Goal: Information Seeking & Learning: Learn about a topic

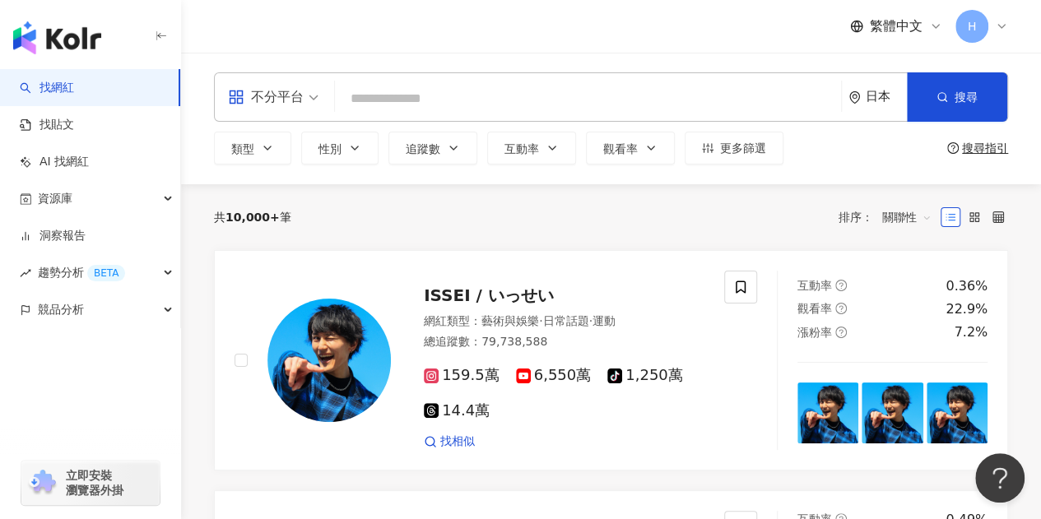
click at [388, 90] on input "search" at bounding box center [587, 98] width 493 height 31
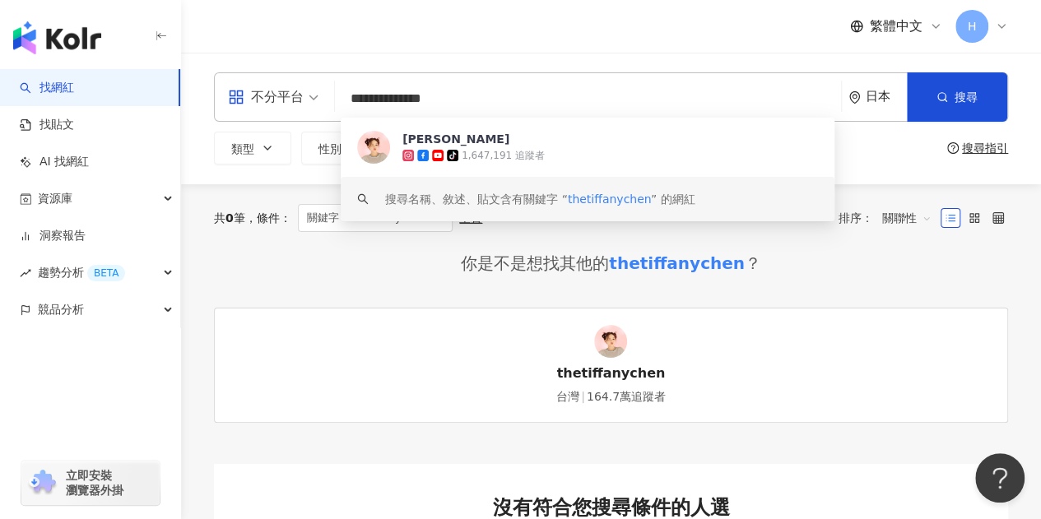
click at [642, 265] on div "thetiffanychen" at bounding box center [677, 263] width 136 height 23
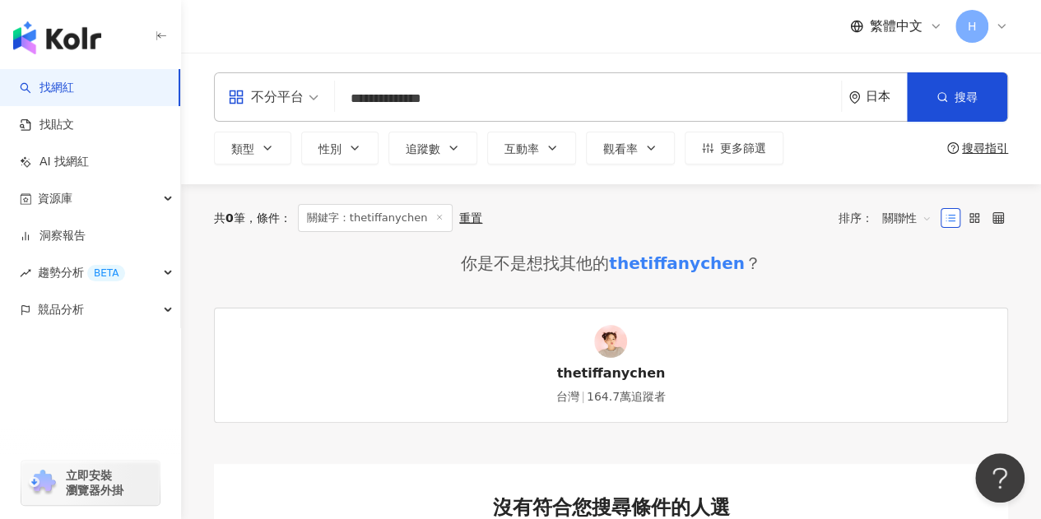
click at [660, 264] on div "thetiffanychen" at bounding box center [677, 263] width 136 height 23
click at [606, 364] on div "thetiffanychen" at bounding box center [610, 373] width 109 height 18
click at [487, 91] on input "**********" at bounding box center [587, 98] width 493 height 31
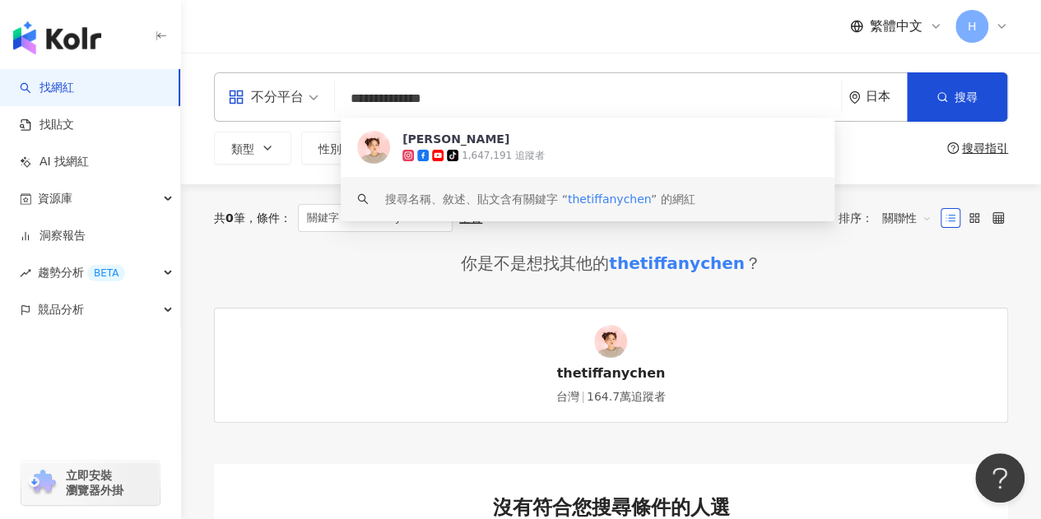
drag, startPoint x: 453, startPoint y: 94, endPoint x: 281, endPoint y: 104, distance: 172.3
click at [281, 104] on div "**********" at bounding box center [611, 96] width 794 height 49
paste input "**********"
type input "**********"
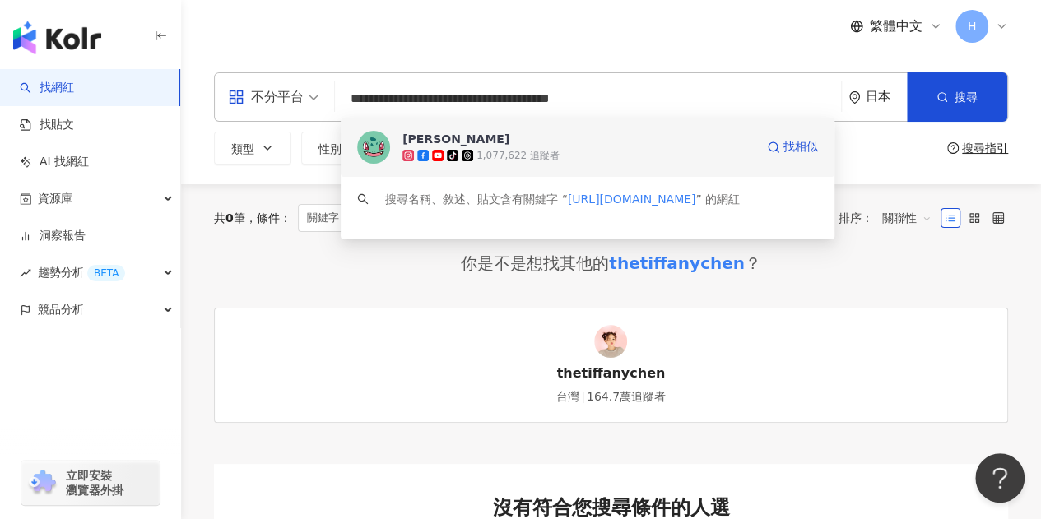
click at [472, 136] on span "Nini Xie" at bounding box center [578, 139] width 352 height 16
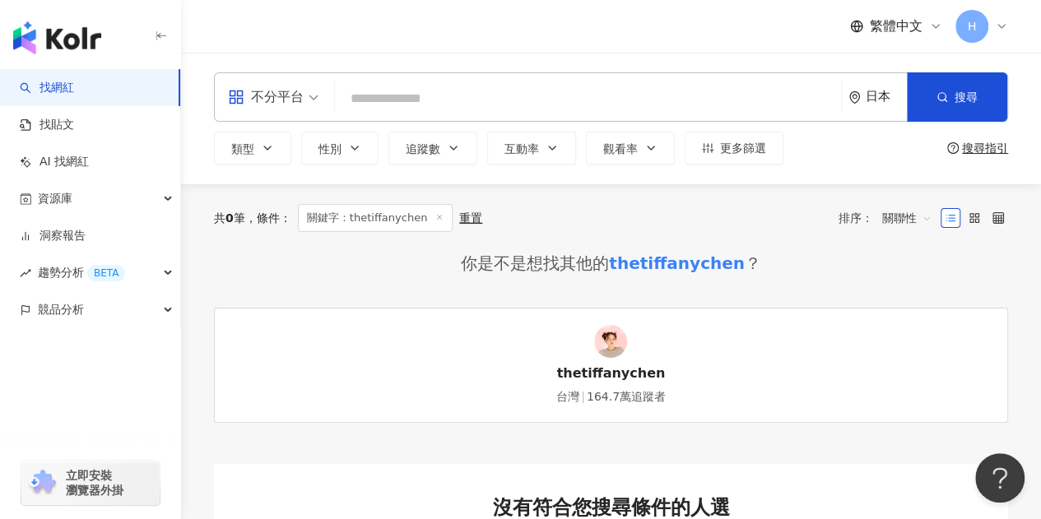
click at [441, 96] on input "search" at bounding box center [587, 98] width 493 height 31
click at [434, 99] on input "search" at bounding box center [587, 98] width 493 height 31
paste input "**********"
type input "**********"
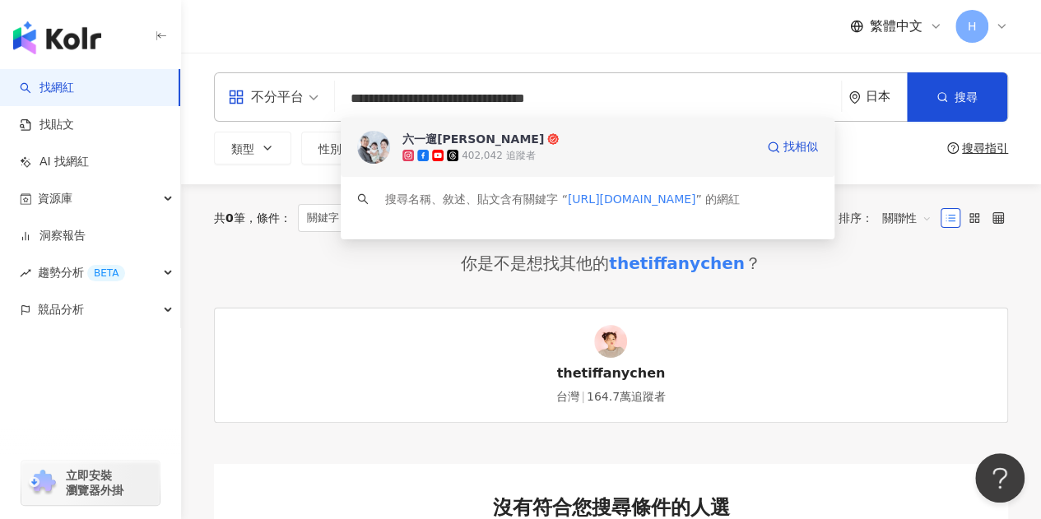
click at [479, 134] on span "六一遛阿寬" at bounding box center [578, 139] width 352 height 16
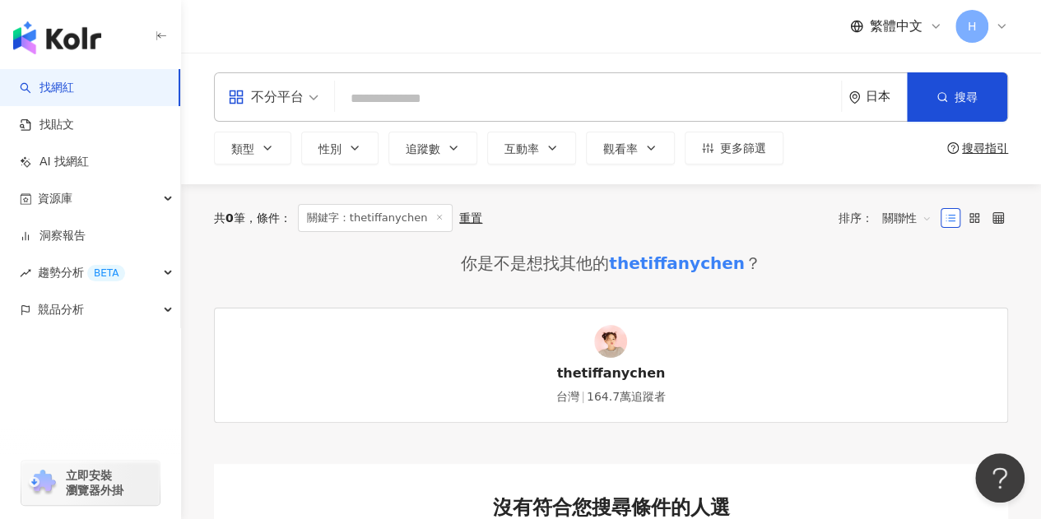
click at [464, 89] on input "search" at bounding box center [587, 98] width 493 height 31
paste input "**********"
type input "**********"
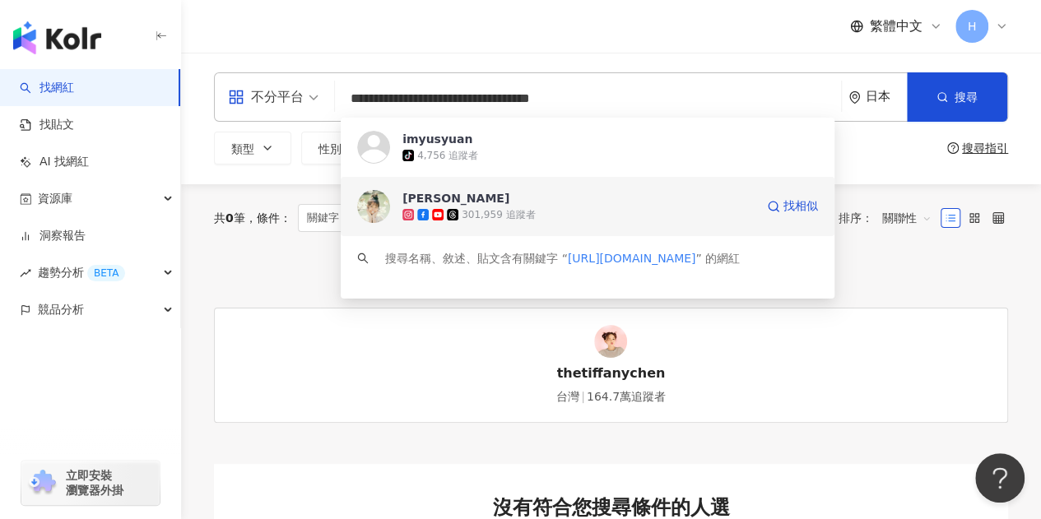
click at [475, 200] on span "陳語瑄" at bounding box center [578, 198] width 352 height 16
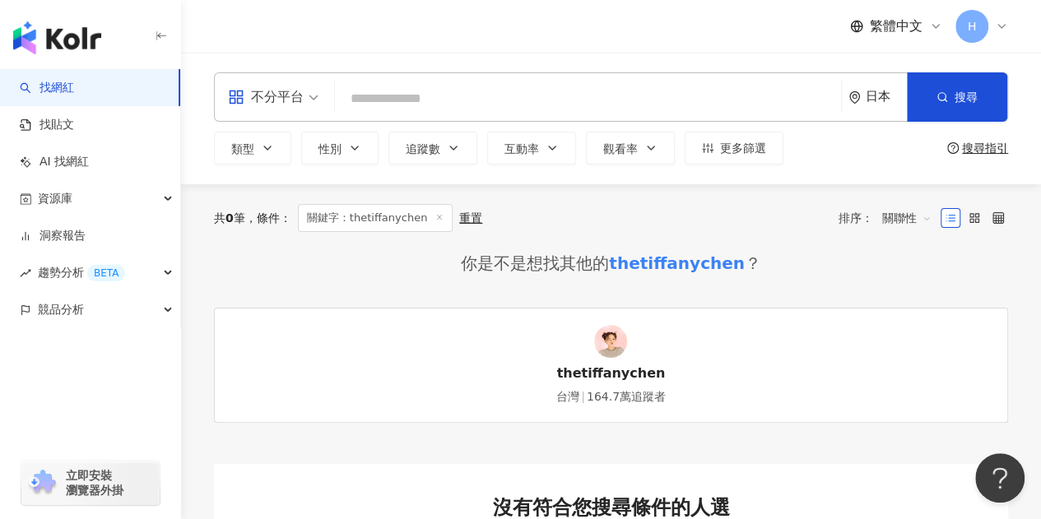
click at [475, 96] on input "search" at bounding box center [587, 98] width 493 height 31
paste input "**********"
type input "**********"
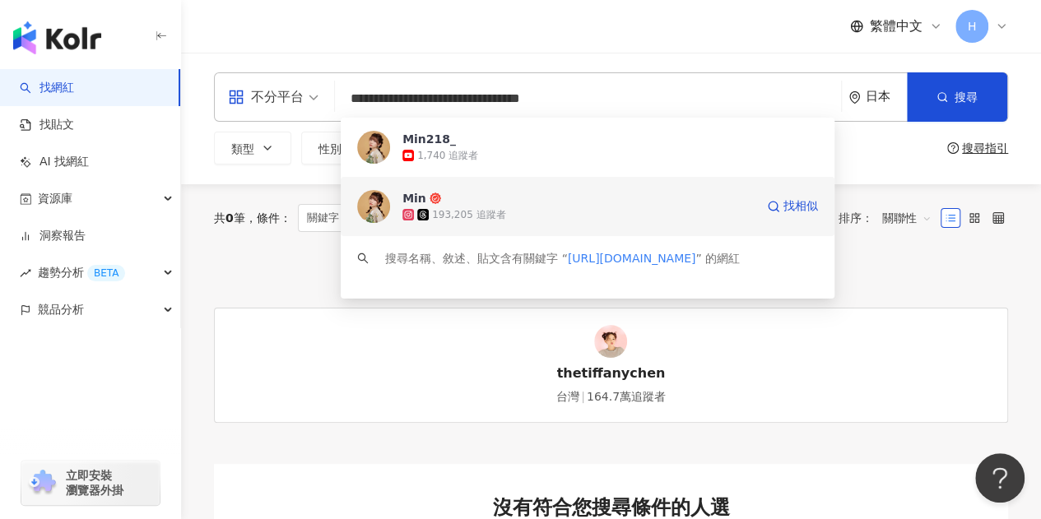
click at [459, 211] on div "193,205 追蹤者" at bounding box center [468, 215] width 73 height 14
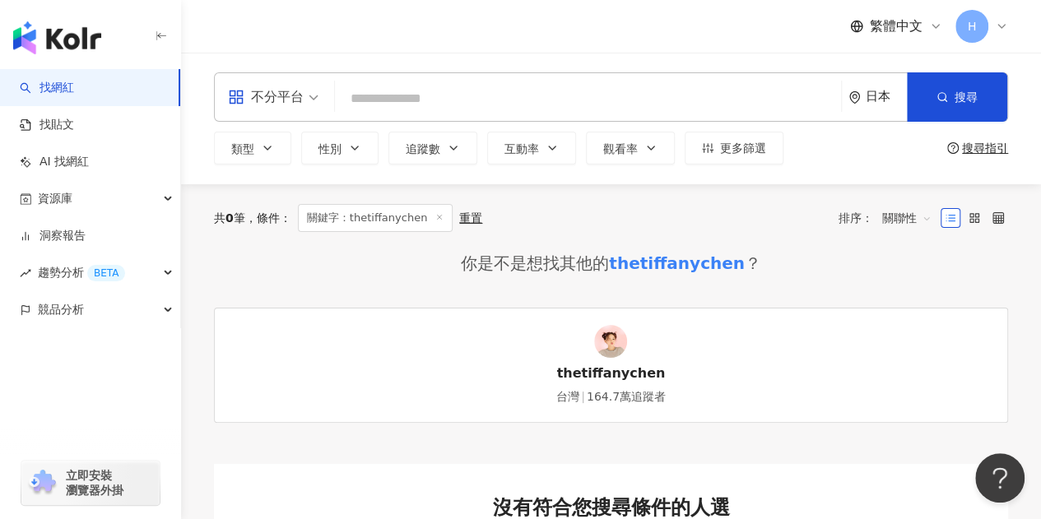
click at [451, 87] on input "search" at bounding box center [587, 98] width 493 height 31
paste input "**********"
type input "**********"
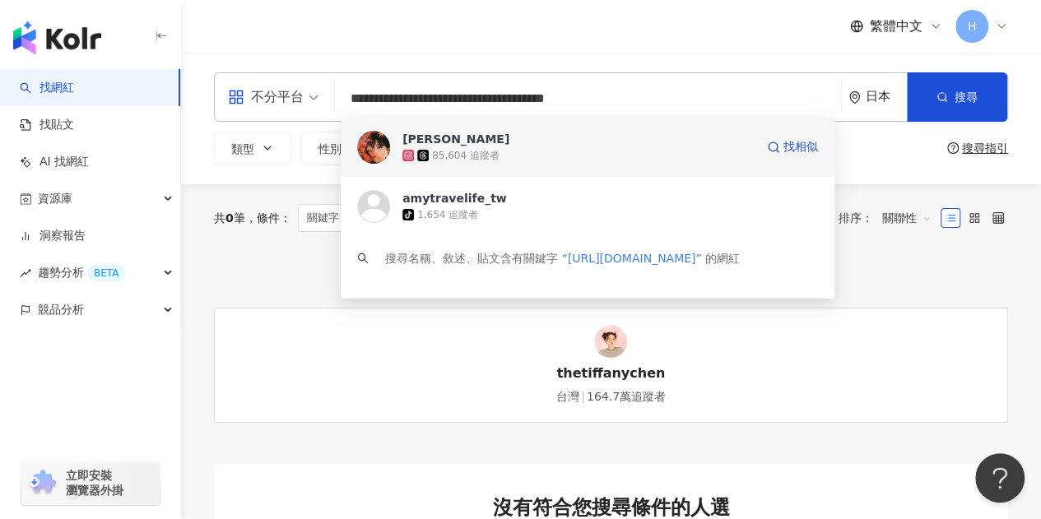
click at [471, 151] on div "85,604 追蹤者" at bounding box center [465, 156] width 67 height 14
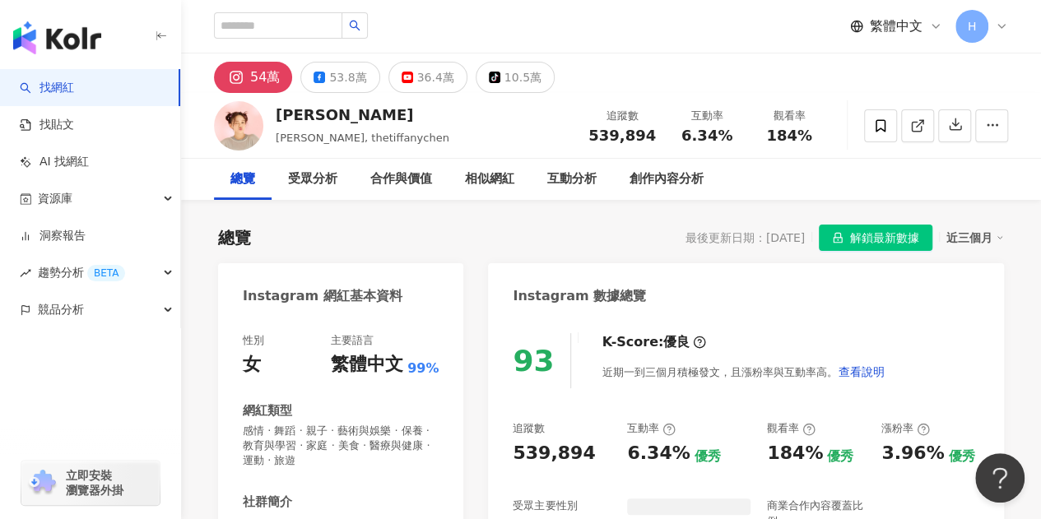
click at [875, 230] on span "解鎖最新數據" at bounding box center [884, 238] width 69 height 26
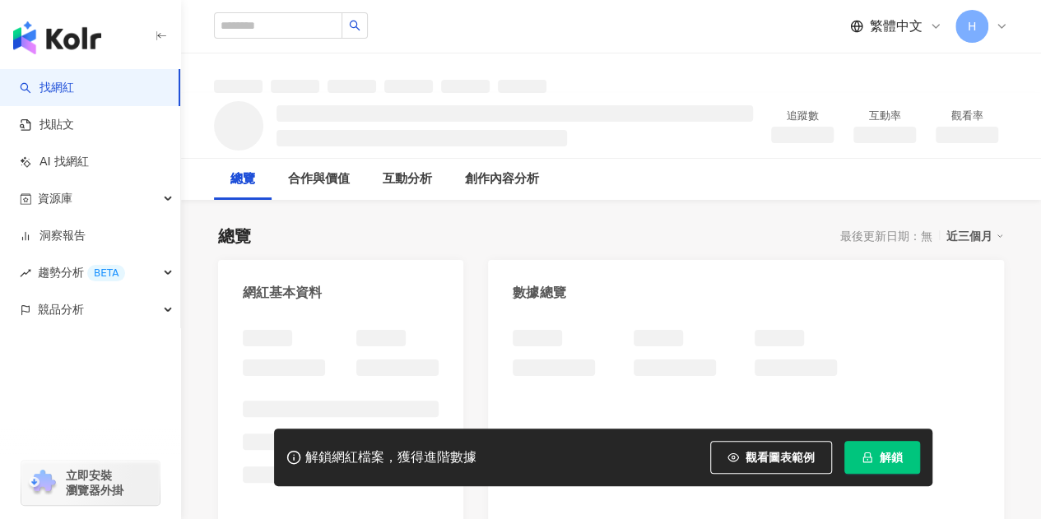
click at [867, 453] on icon "lock" at bounding box center [866, 458] width 9 height 11
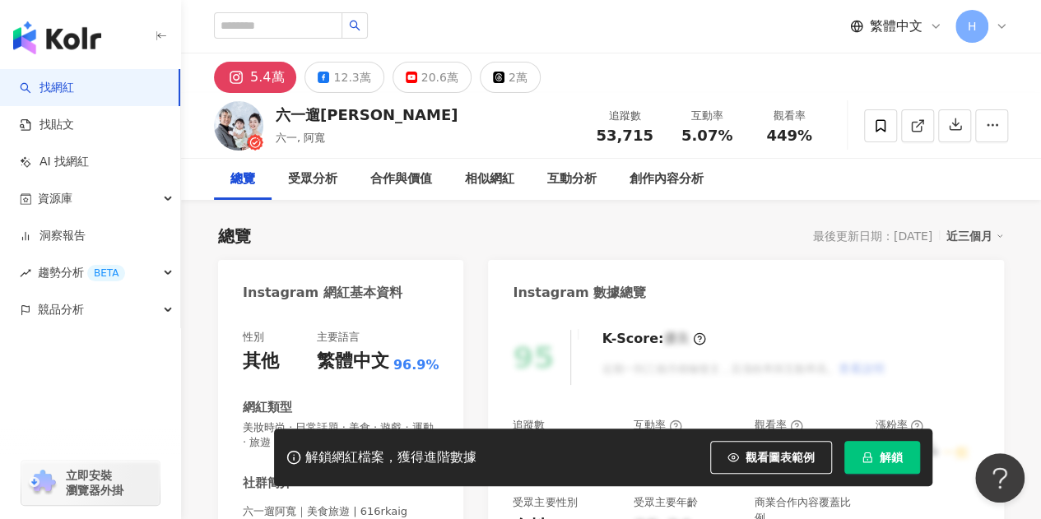
click at [873, 451] on button "解鎖" at bounding box center [882, 457] width 76 height 33
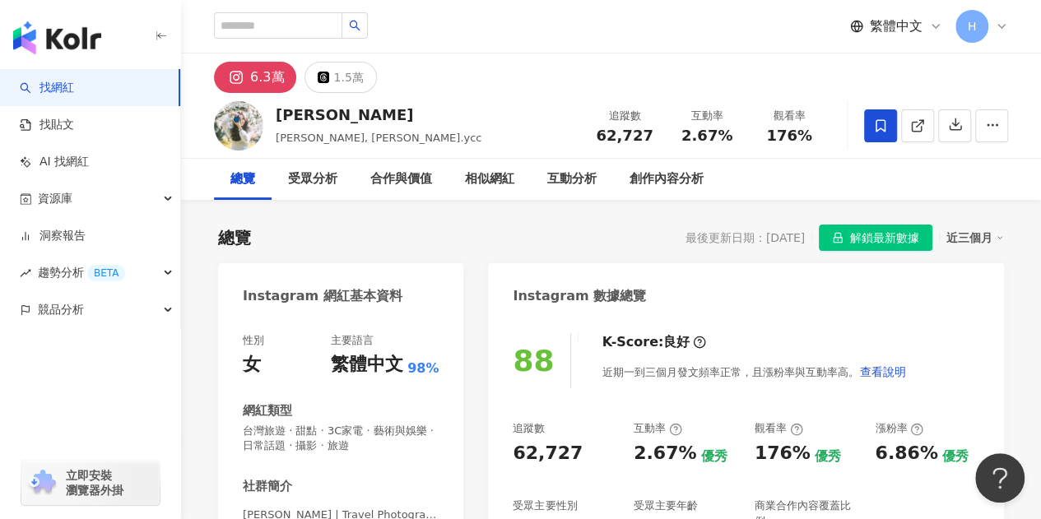
click at [883, 233] on span "解鎖最新數據" at bounding box center [884, 238] width 69 height 26
click at [882, 111] on span at bounding box center [880, 125] width 33 height 33
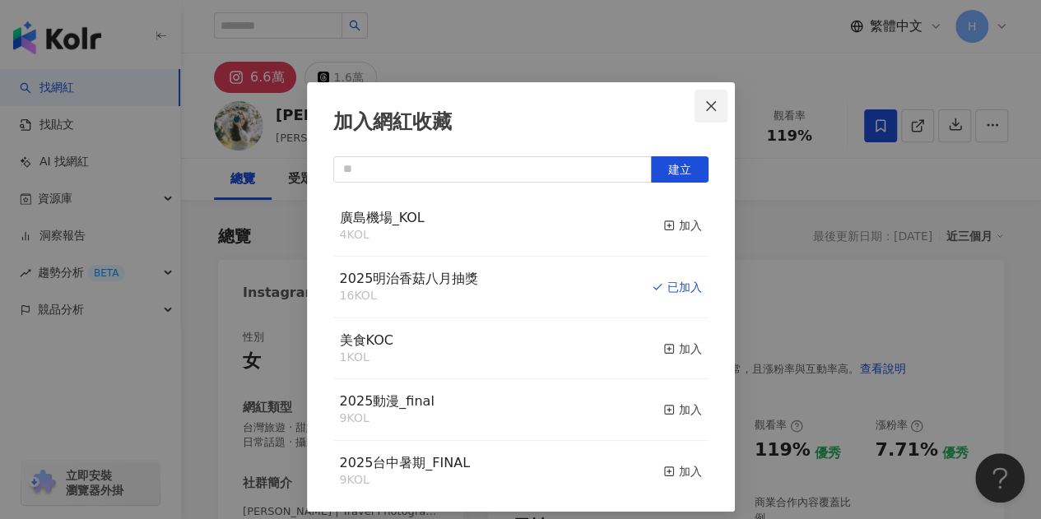
click at [703, 97] on button "Close" at bounding box center [710, 106] width 33 height 33
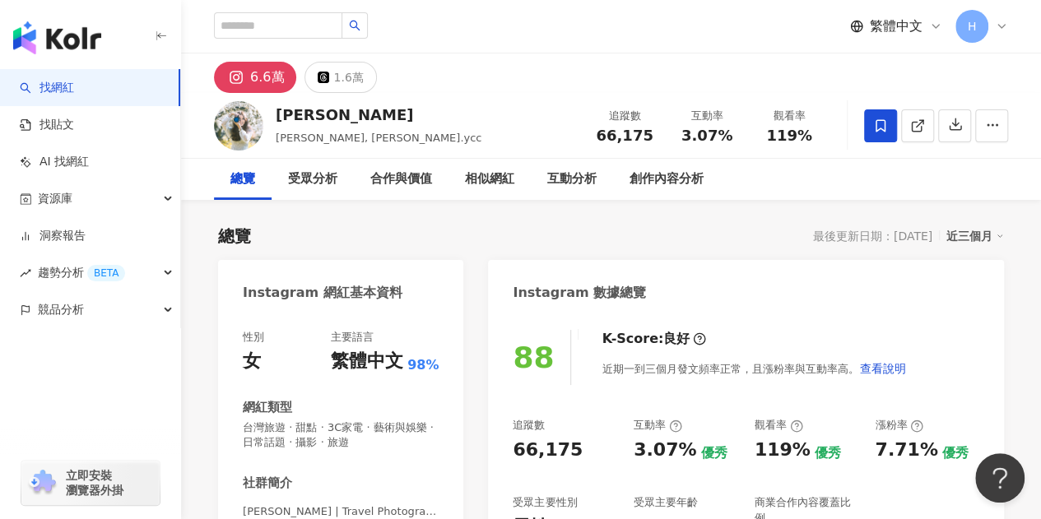
click at [671, 70] on div "6.6萬 1.6萬" at bounding box center [611, 72] width 860 height 39
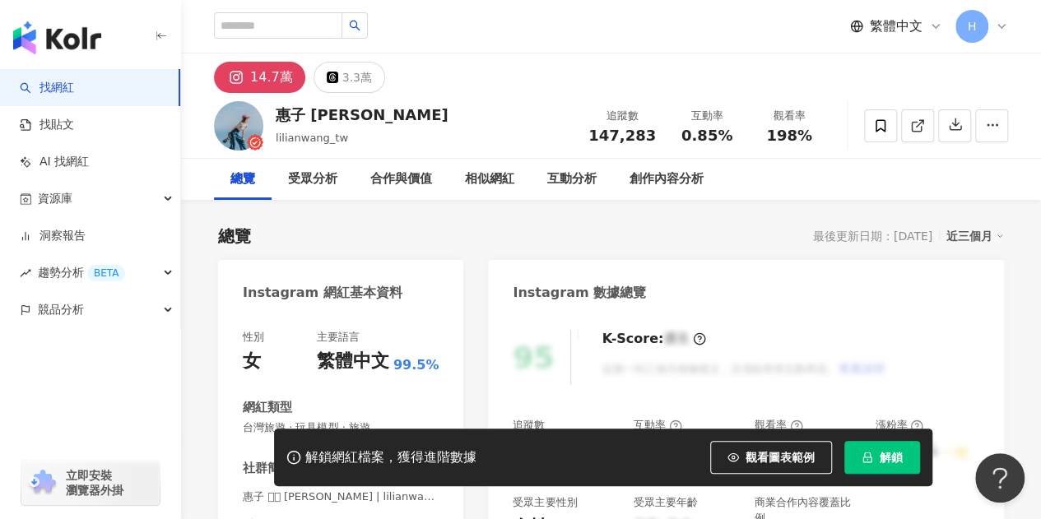
click at [880, 464] on span "解鎖" at bounding box center [891, 457] width 23 height 13
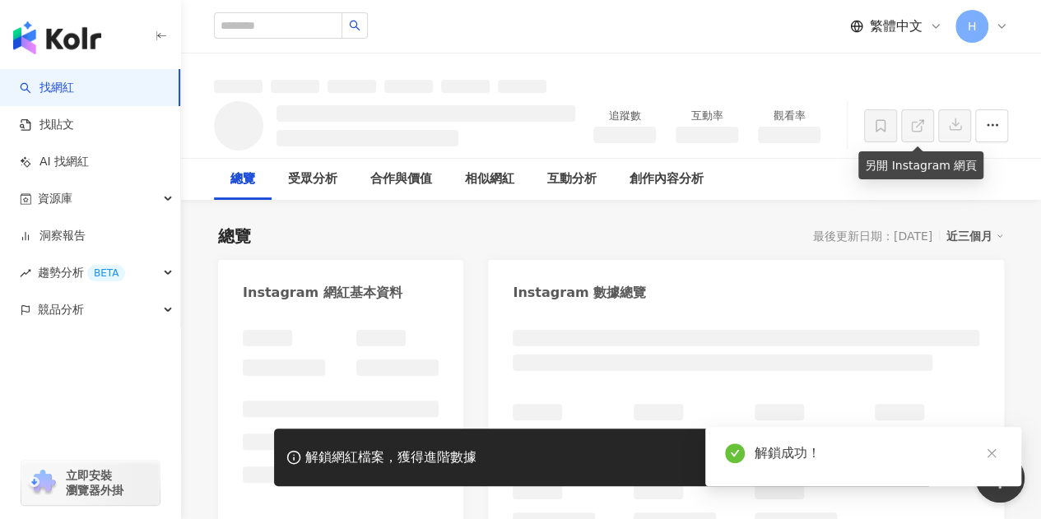
click at [916, 136] on link at bounding box center [917, 125] width 33 height 33
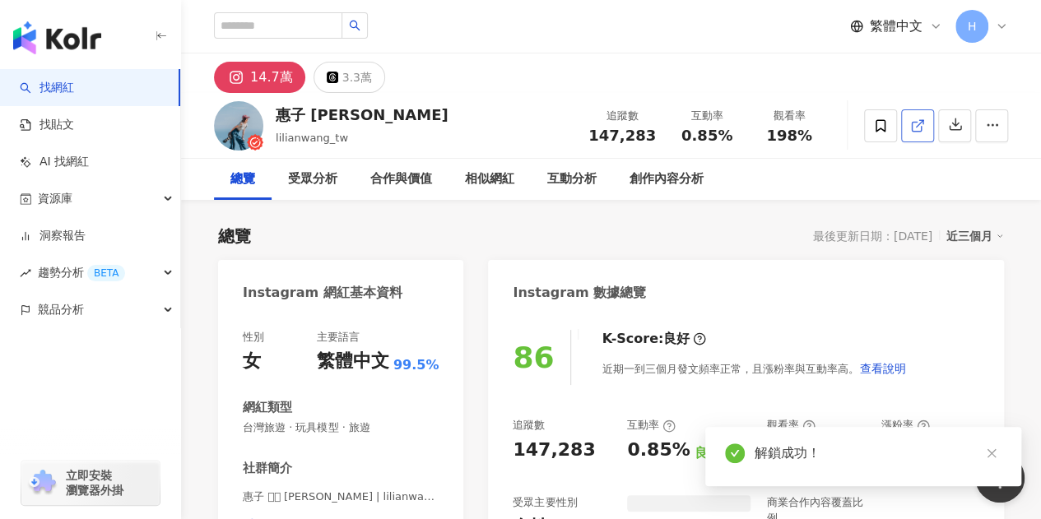
click at [919, 130] on icon at bounding box center [916, 126] width 9 height 9
click at [907, 122] on link at bounding box center [917, 125] width 33 height 33
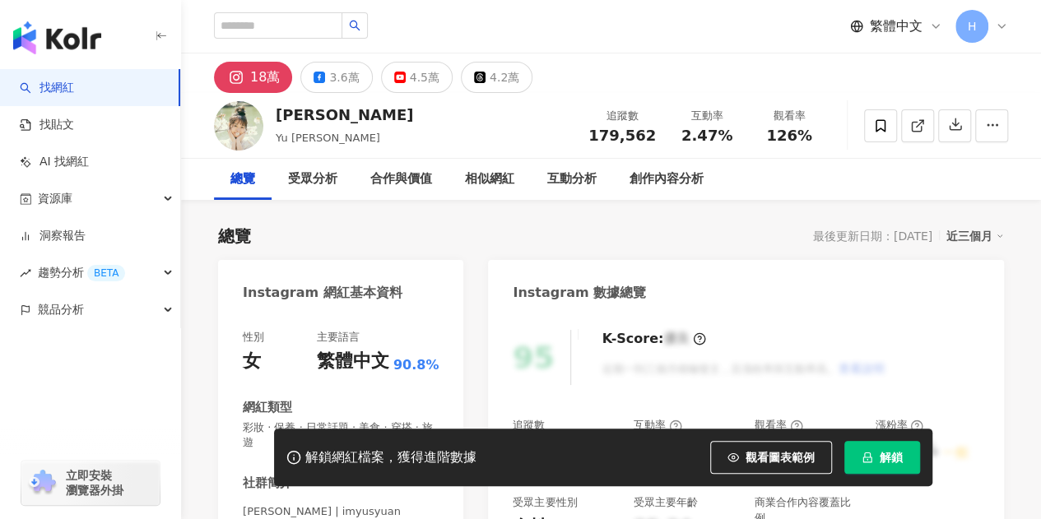
click at [889, 460] on span "解鎖" at bounding box center [891, 457] width 23 height 13
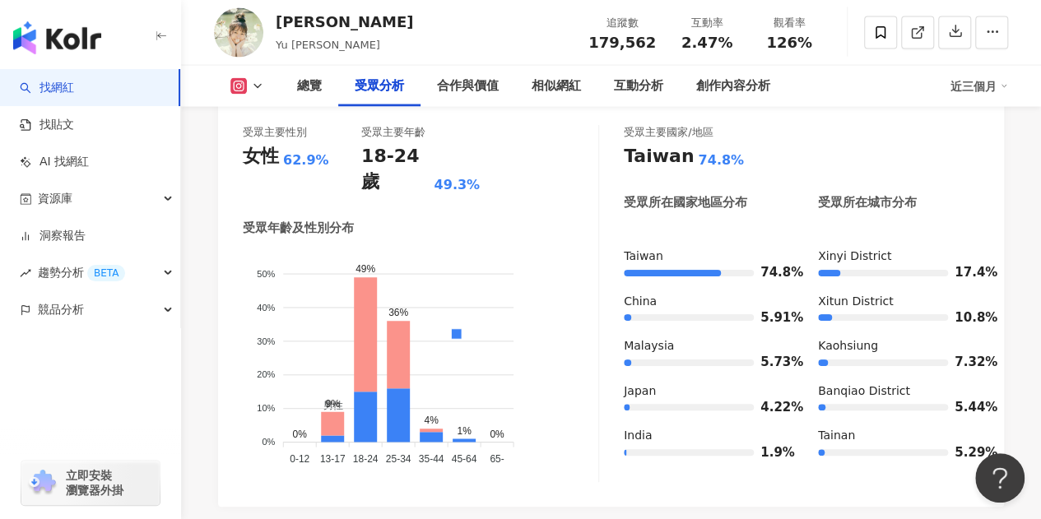
scroll to position [1152, 0]
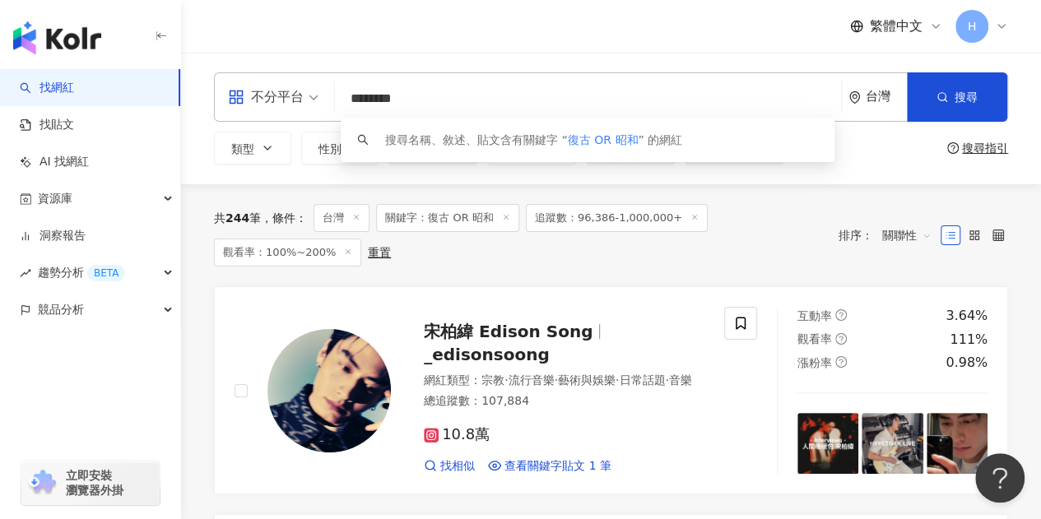
drag, startPoint x: 425, startPoint y: 96, endPoint x: 335, endPoint y: 95, distance: 89.7
click at [335, 95] on div "不分平台 ******** 台灣 搜尋 keyword 搜尋名稱、敘述、貼文含有關鍵字 “ 復古 OR 昭和 ” 的網紅" at bounding box center [611, 96] width 794 height 49
paste input "search"
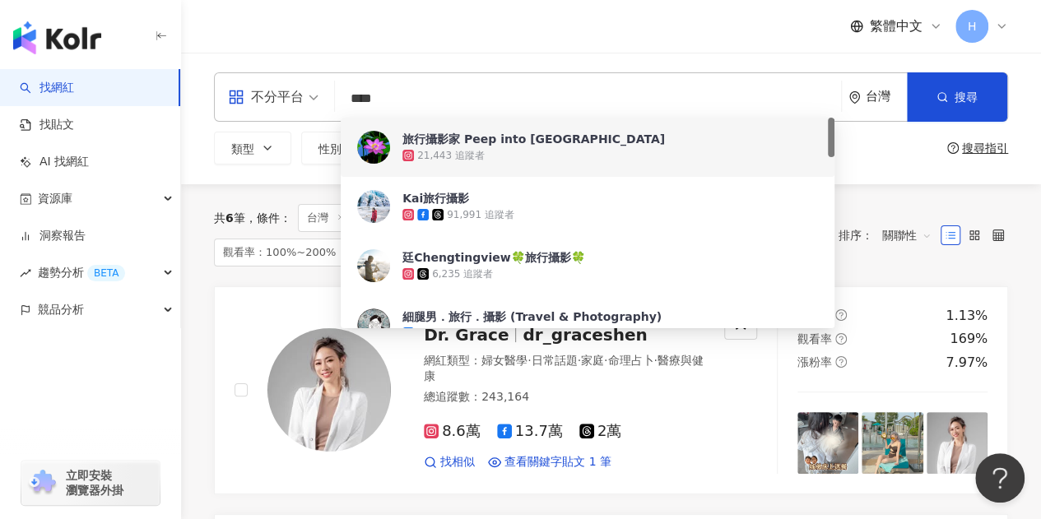
drag, startPoint x: 368, startPoint y: 93, endPoint x: 337, endPoint y: 103, distance: 32.0
click at [337, 103] on div "不分平台 **** 台灣 搜尋 31d1e4e6-e5ec-413a-9d54-48f4077cb308 e144c7ab-c53e-4346-be0b-38…" at bounding box center [611, 96] width 794 height 49
drag, startPoint x: 370, startPoint y: 102, endPoint x: 362, endPoint y: 76, distance: 27.6
click at [350, 100] on input "****" at bounding box center [587, 98] width 493 height 31
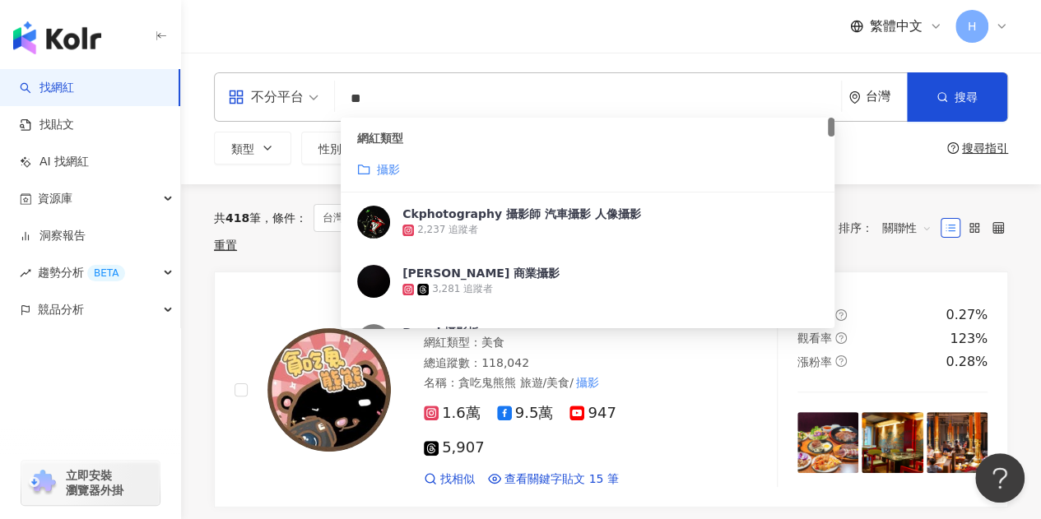
type input "**"
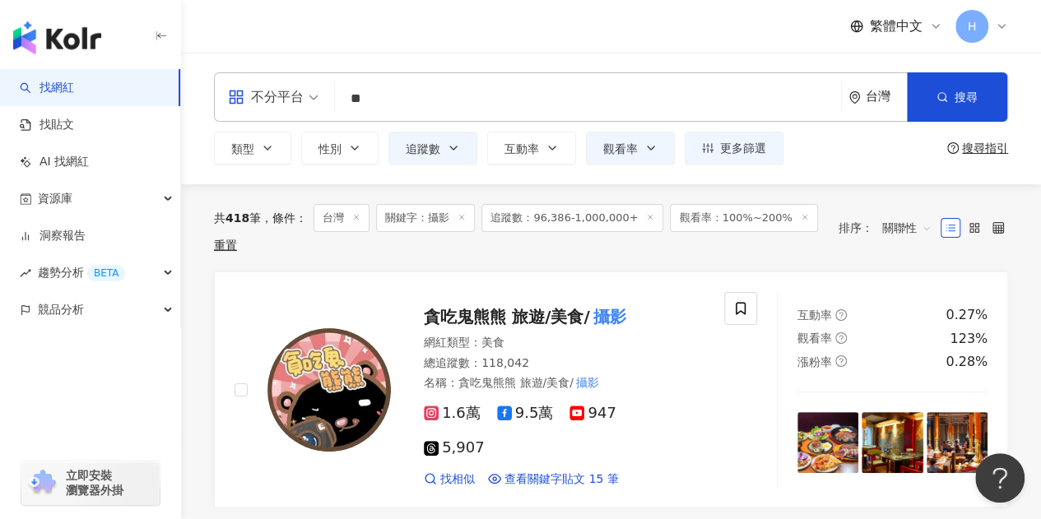
click at [569, 53] on div "不分平台 ** 台灣 搜尋 customizedTag 網紅類型 攝影 Ckphotography 攝影師 汽車攝影 人像攝影 2,237 追蹤者 Eddie…" at bounding box center [611, 119] width 860 height 132
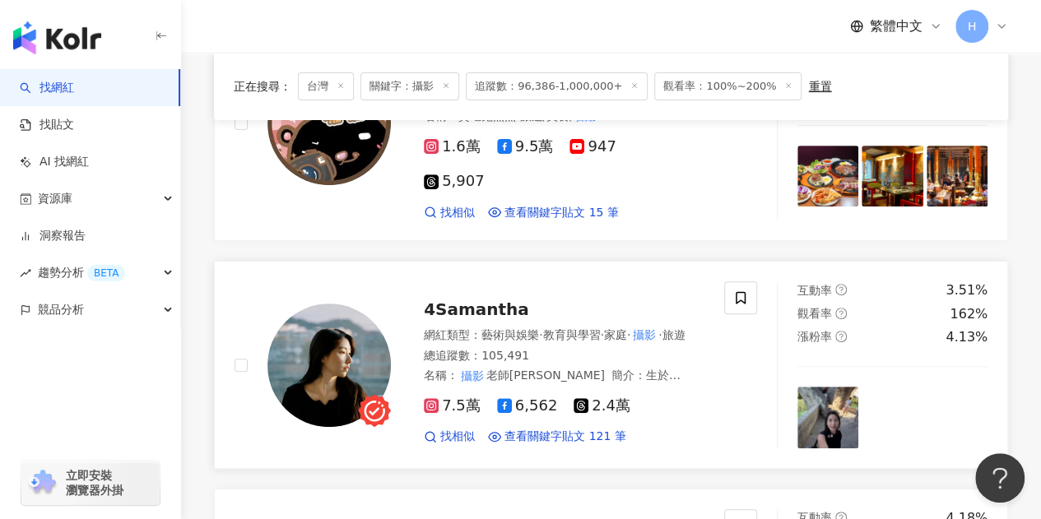
scroll to position [329, 0]
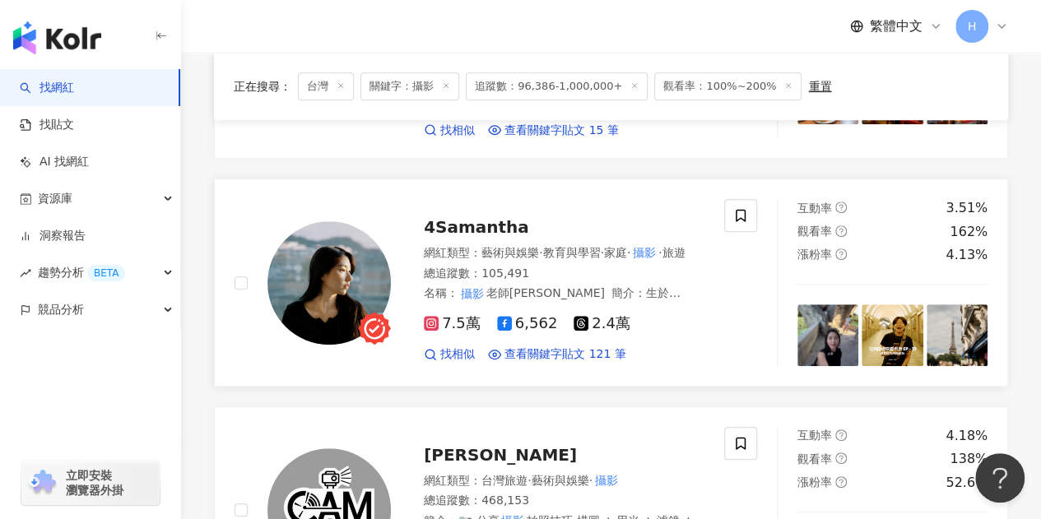
click at [469, 217] on span "4Samantha" at bounding box center [476, 227] width 105 height 20
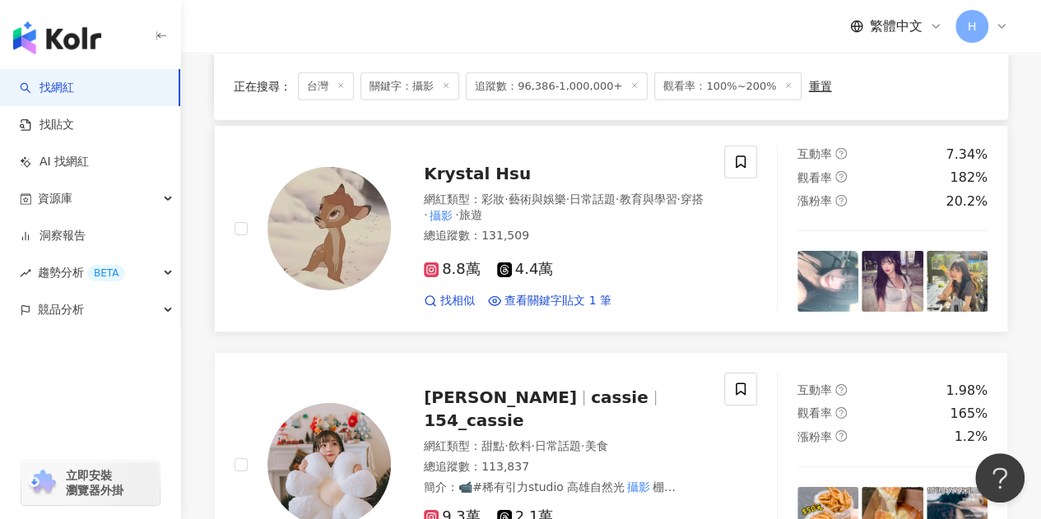
scroll to position [2633, 0]
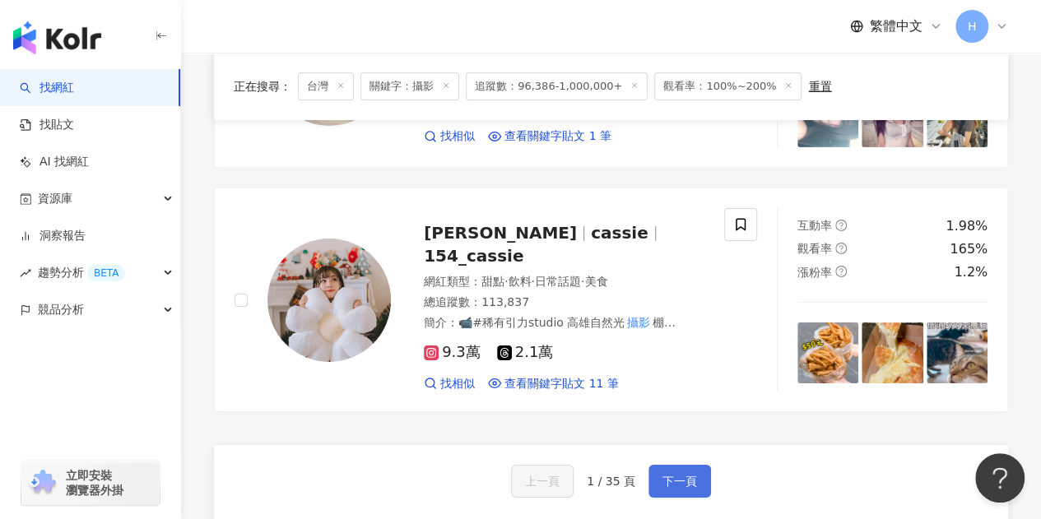
click at [666, 475] on span "下一頁" at bounding box center [679, 481] width 35 height 13
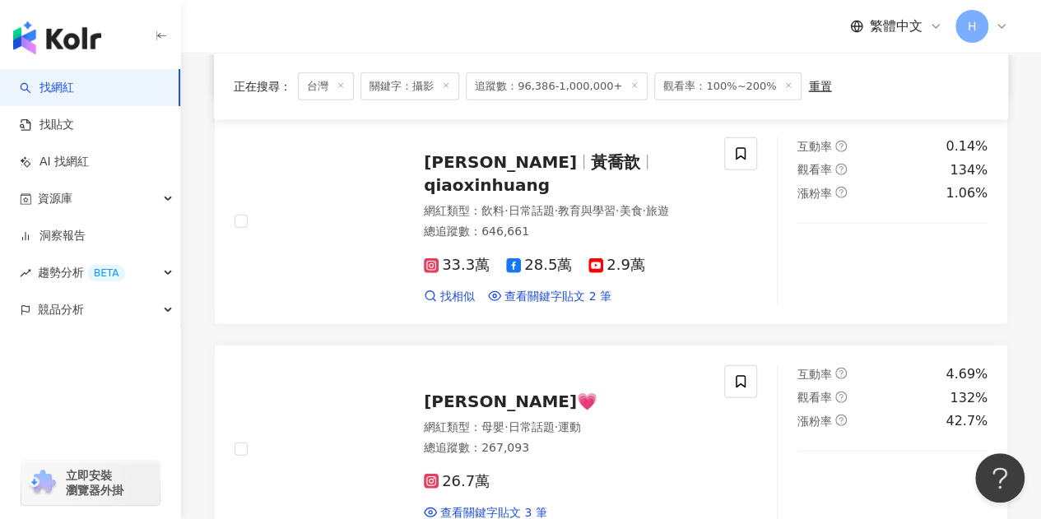
scroll to position [2221, 0]
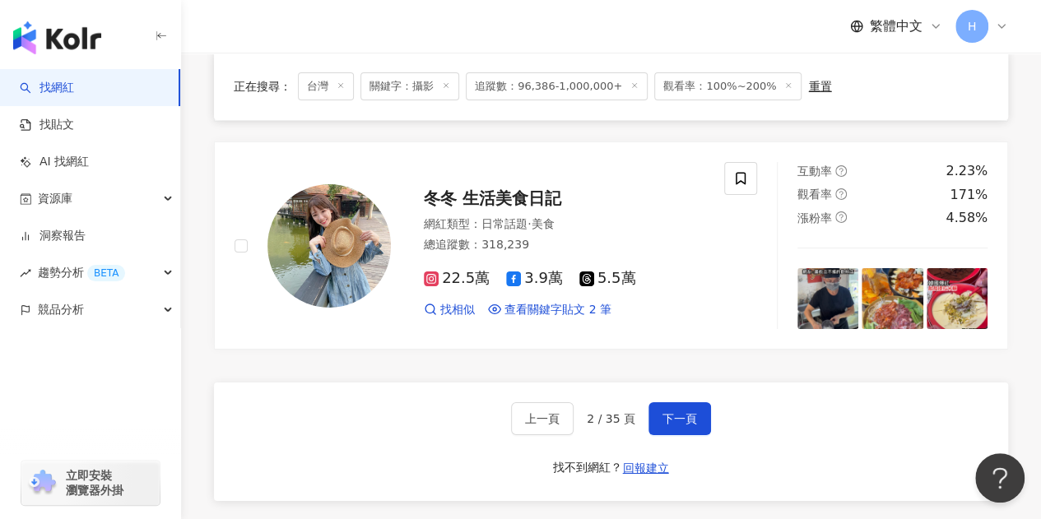
click at [689, 412] on span "下一頁" at bounding box center [679, 418] width 35 height 13
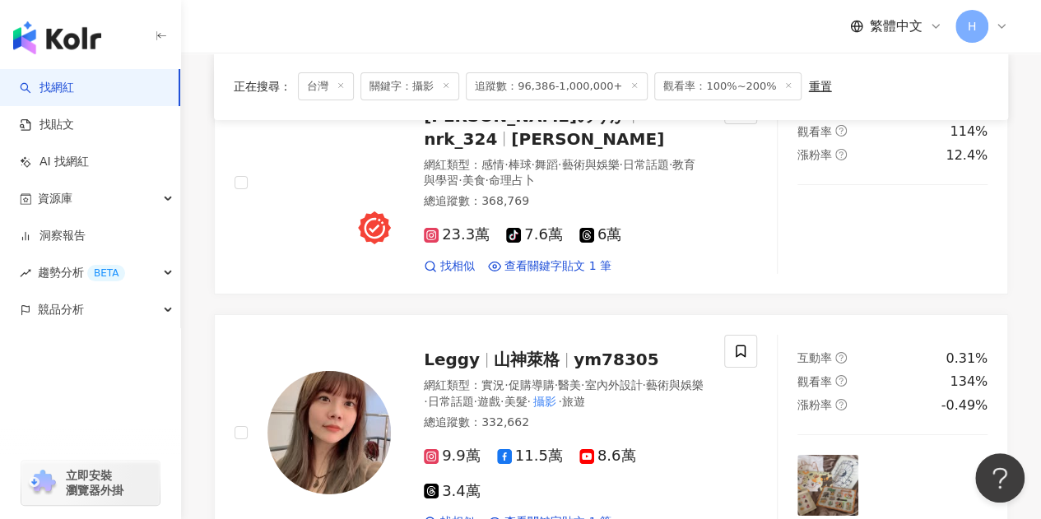
scroll to position [2778, 0]
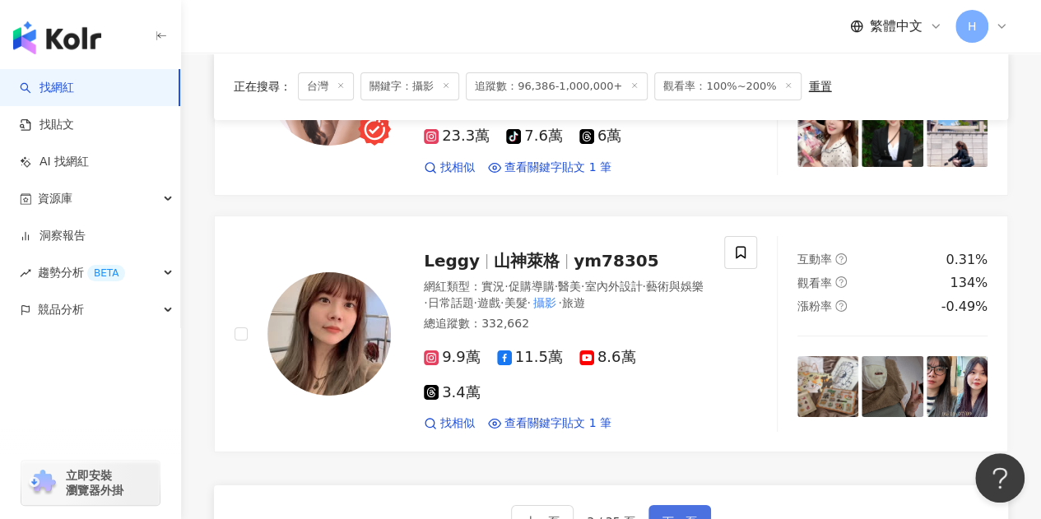
click at [701, 505] on button "下一頁" at bounding box center [679, 521] width 63 height 33
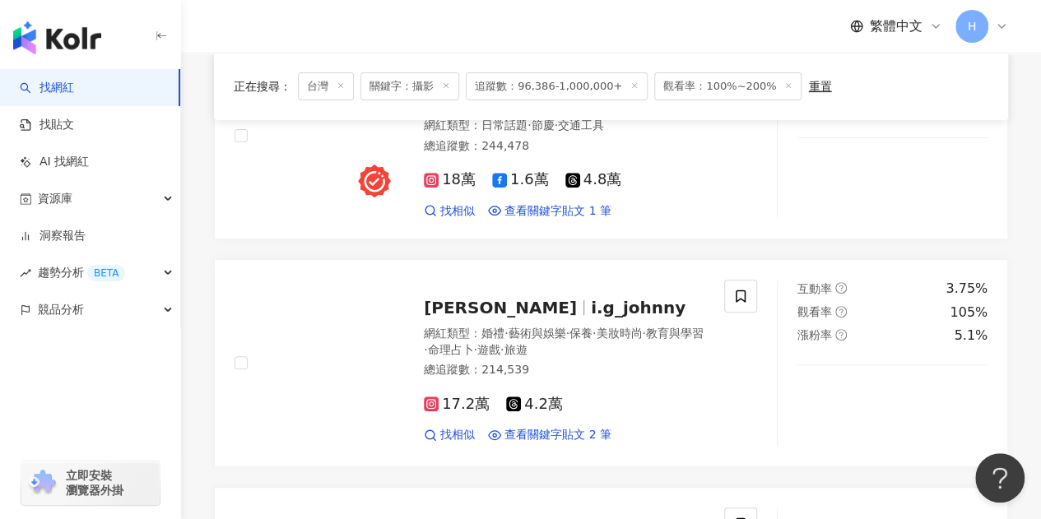
scroll to position [194, 0]
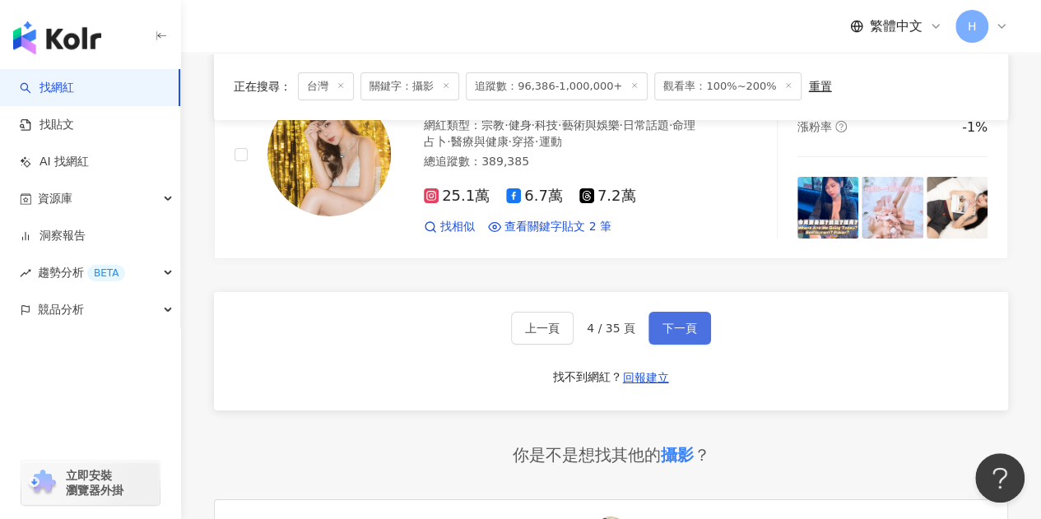
click at [689, 322] on span "下一頁" at bounding box center [679, 328] width 35 height 13
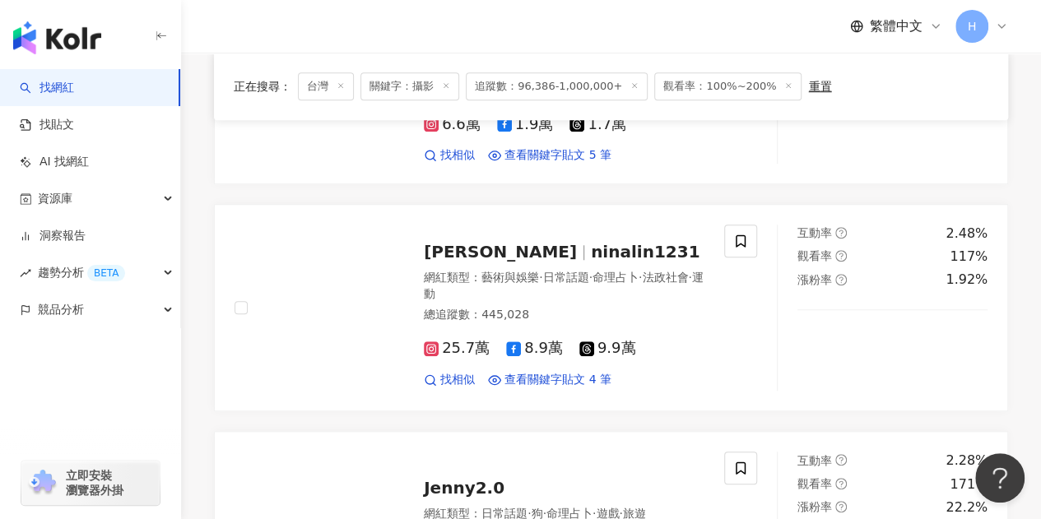
scroll to position [538, 0]
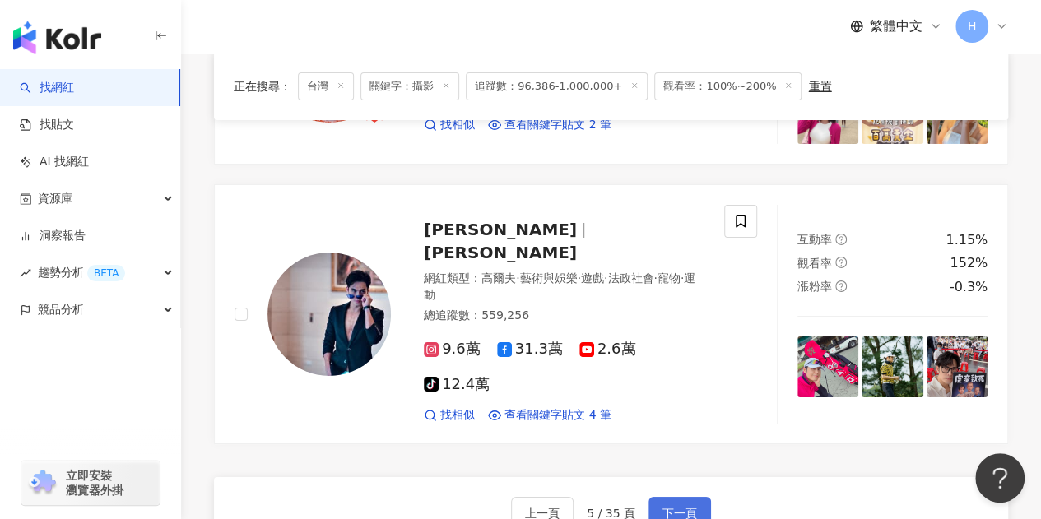
click at [661, 497] on button "下一頁" at bounding box center [679, 513] width 63 height 33
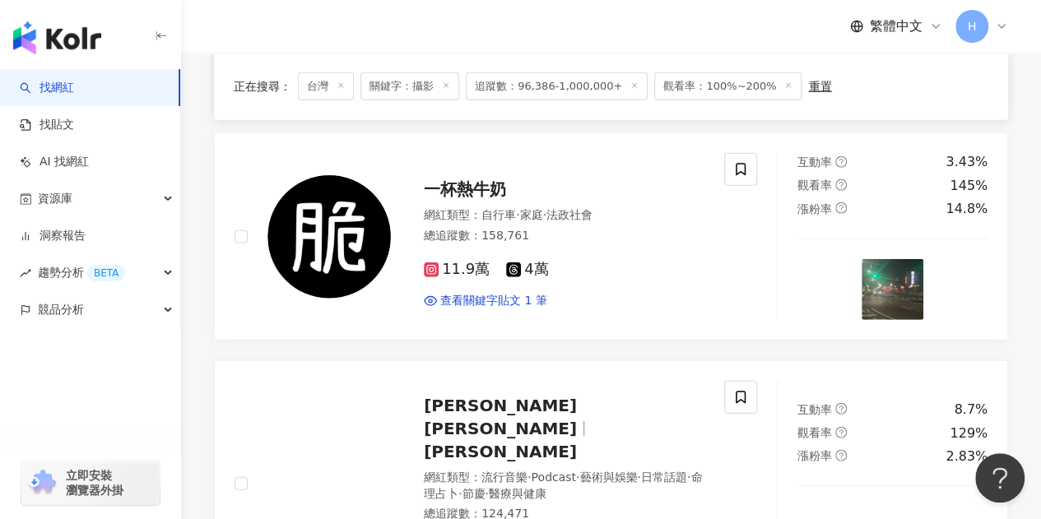
scroll to position [2694, 0]
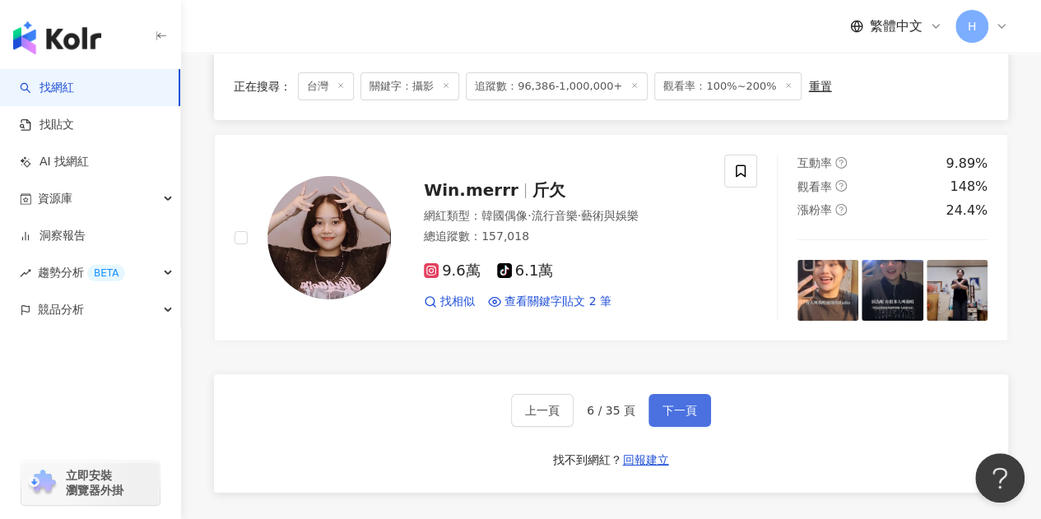
click at [666, 404] on span "下一頁" at bounding box center [679, 410] width 35 height 13
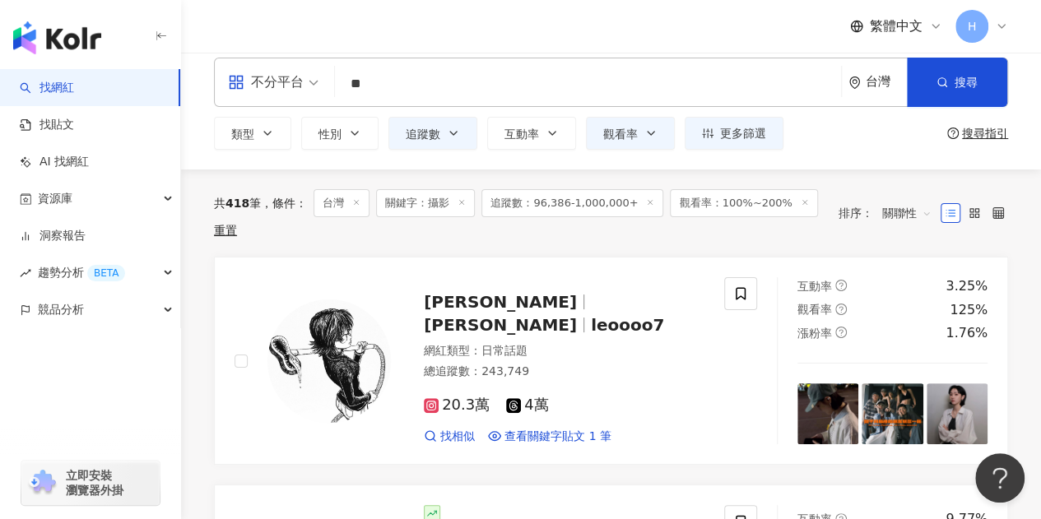
scroll to position [0, 0]
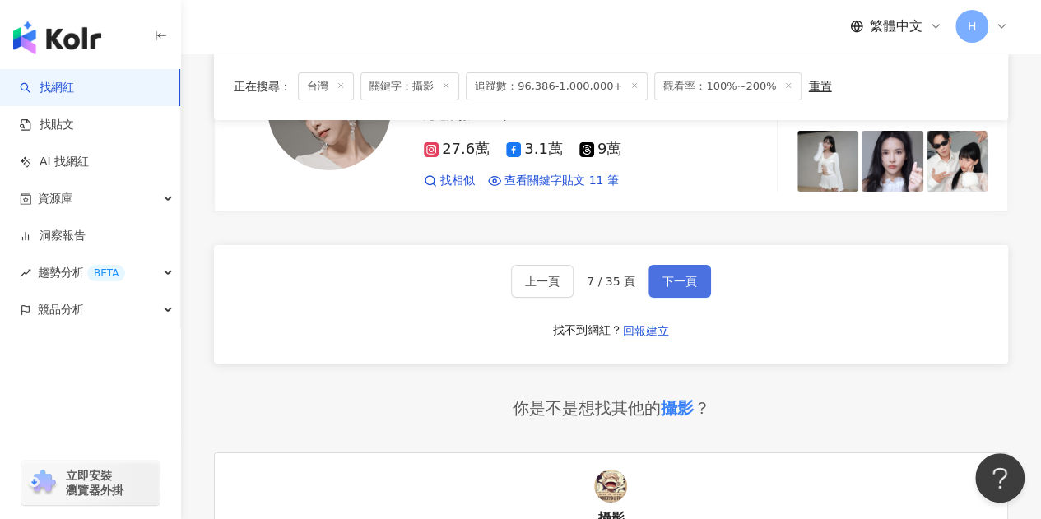
click at [685, 275] on span "下一頁" at bounding box center [679, 281] width 35 height 13
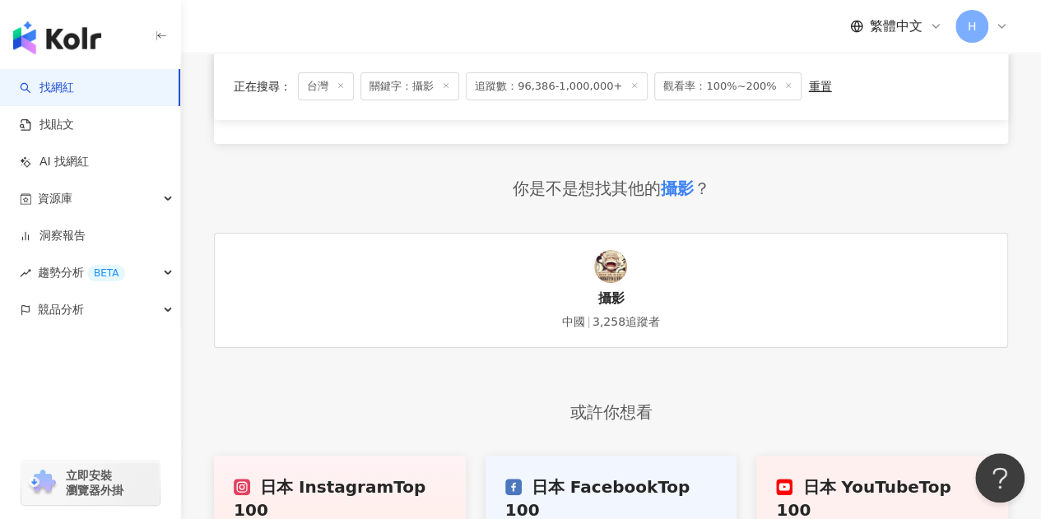
scroll to position [2866, 0]
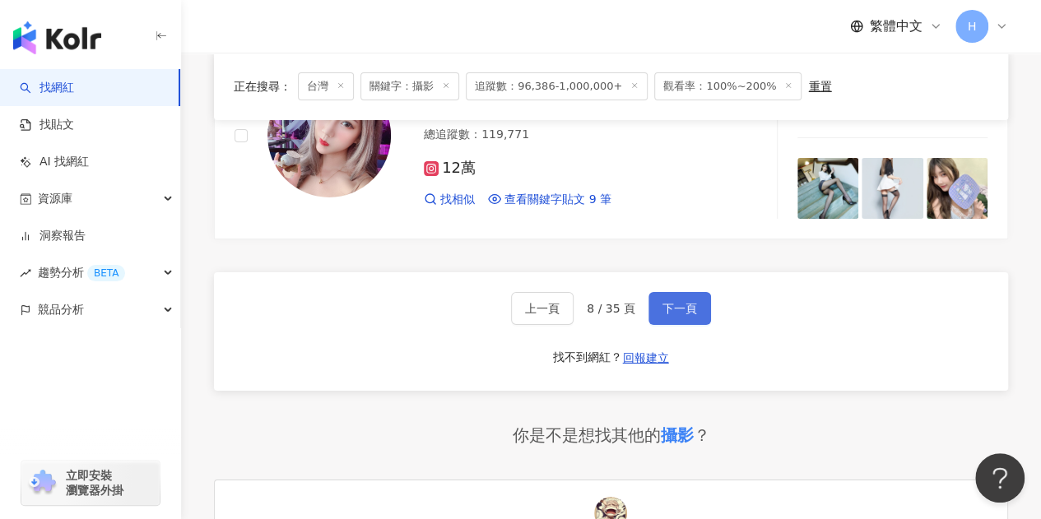
click at [707, 292] on button "下一頁" at bounding box center [679, 308] width 63 height 33
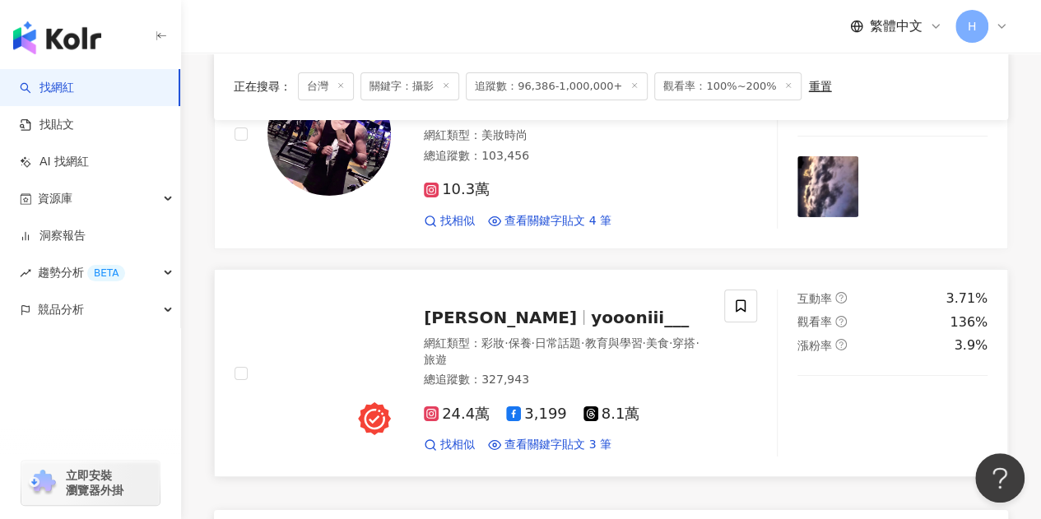
scroll to position [2695, 0]
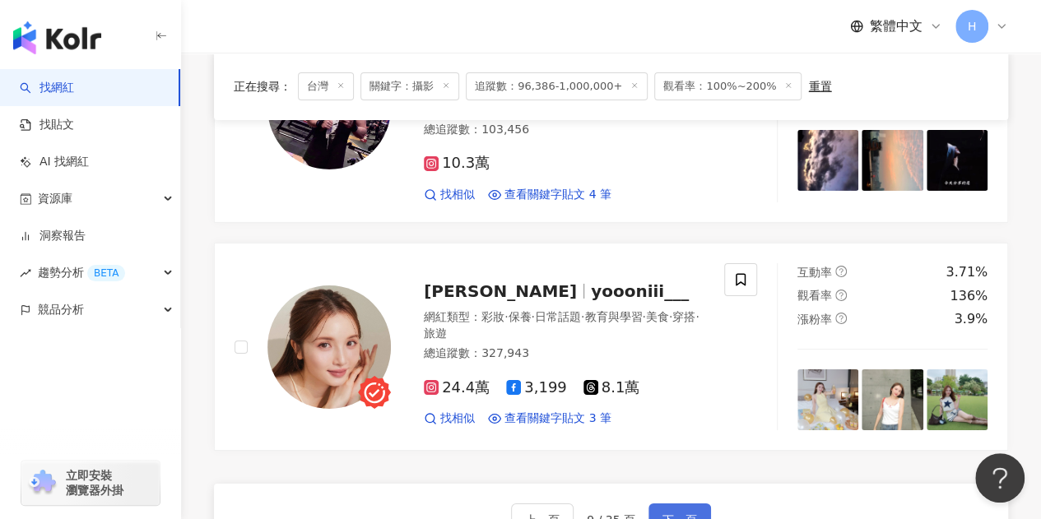
click at [689, 513] on span "下一頁" at bounding box center [679, 519] width 35 height 13
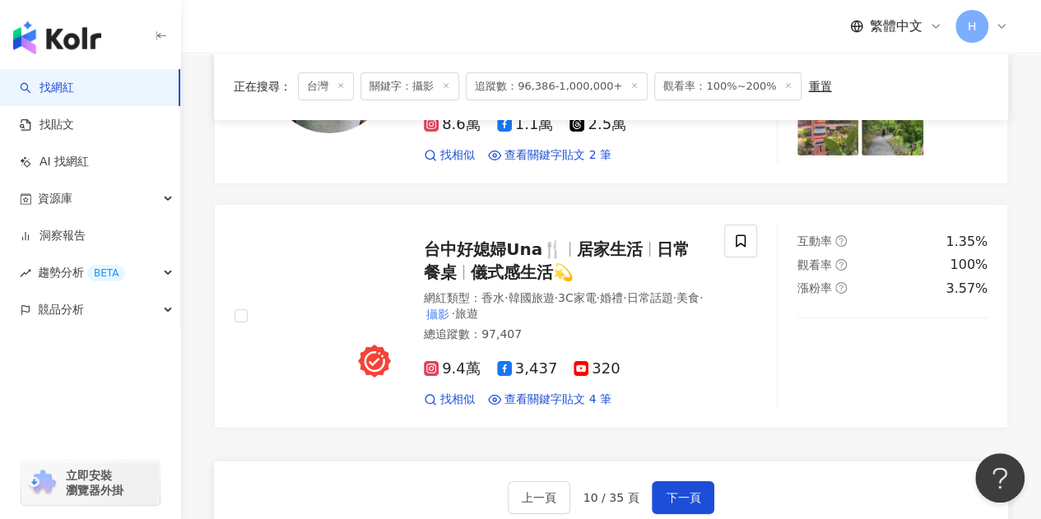
scroll to position [2797, 0]
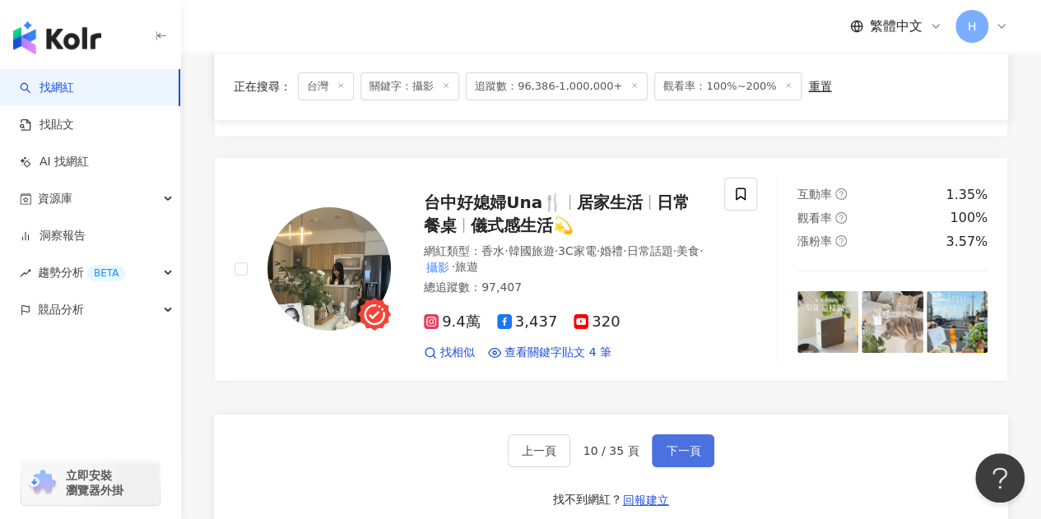
click at [667, 444] on span "下一頁" at bounding box center [683, 450] width 35 height 13
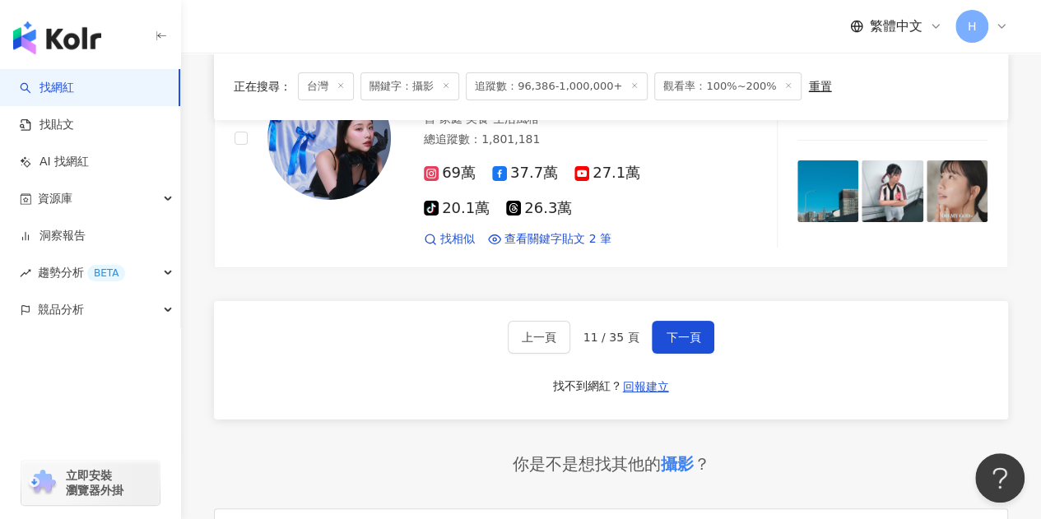
scroll to position [2939, 0]
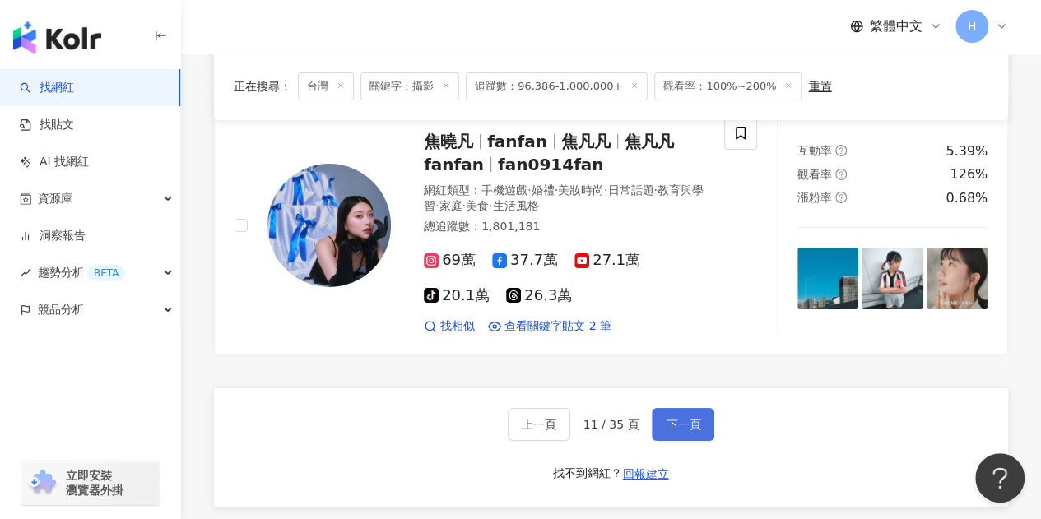
click at [658, 408] on button "下一頁" at bounding box center [683, 424] width 63 height 33
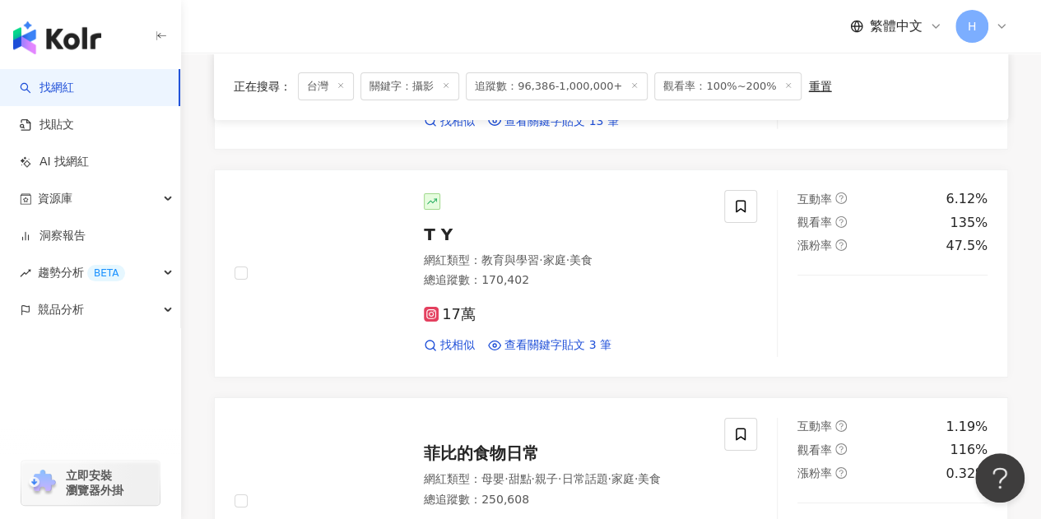
scroll to position [2695, 0]
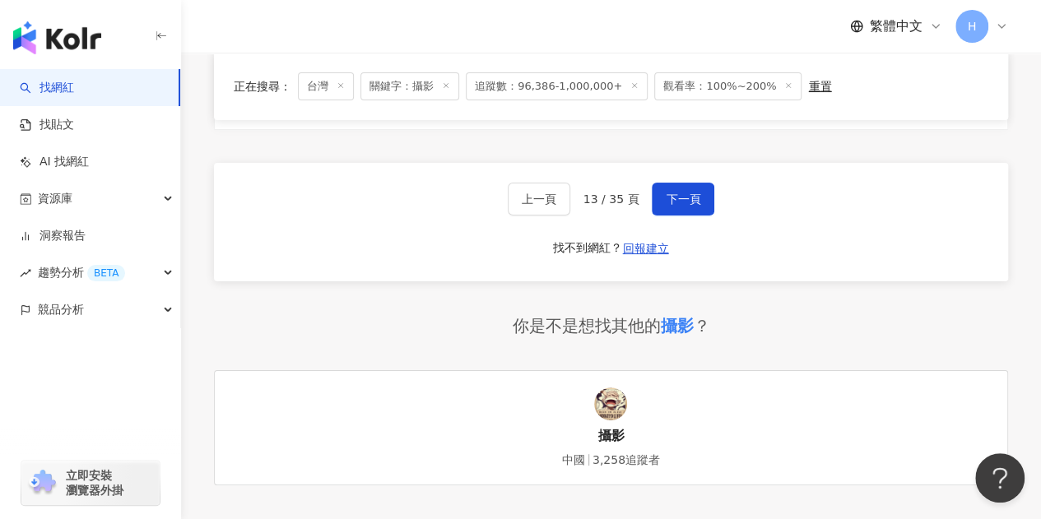
scroll to position [2884, 0]
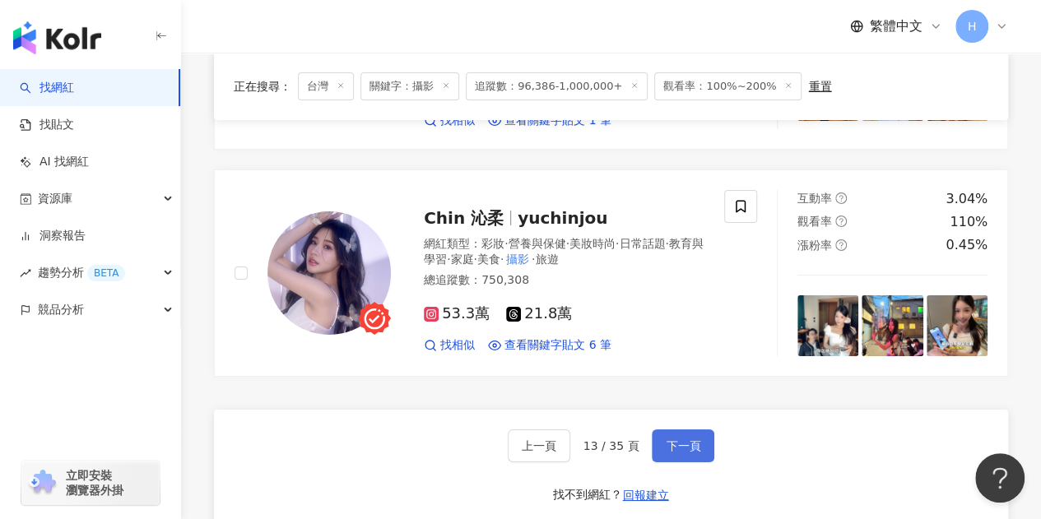
click at [675, 439] on span "下一頁" at bounding box center [683, 445] width 35 height 13
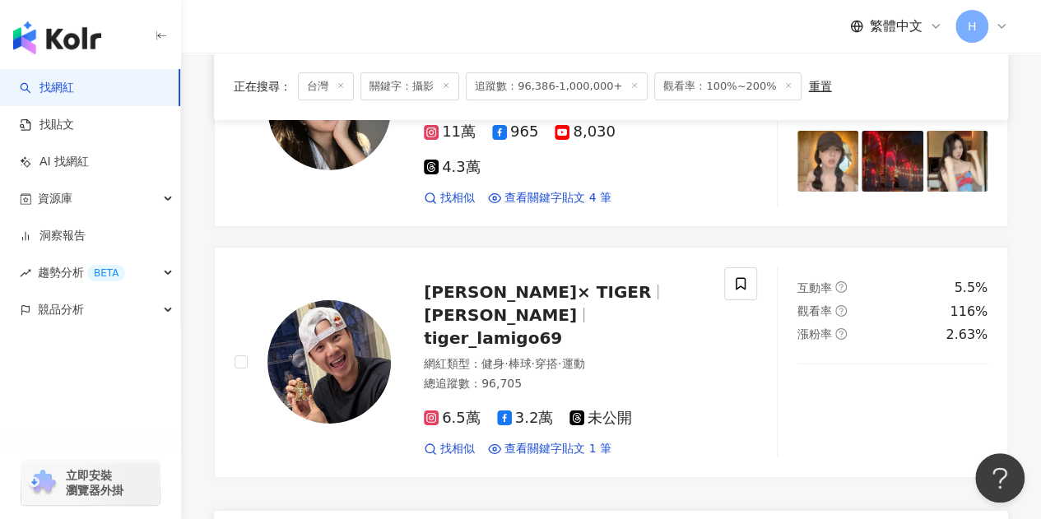
scroll to position [2797, 0]
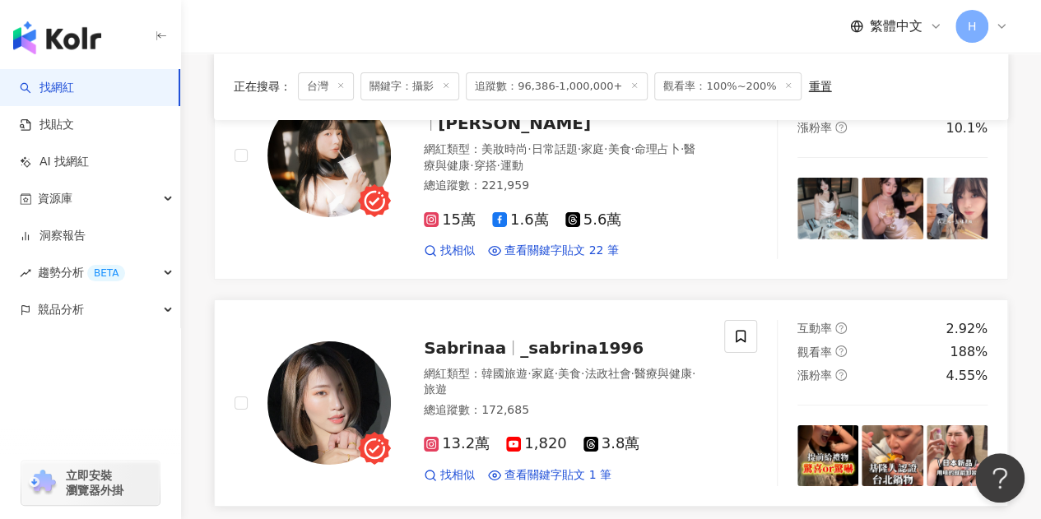
scroll to position [2715, 0]
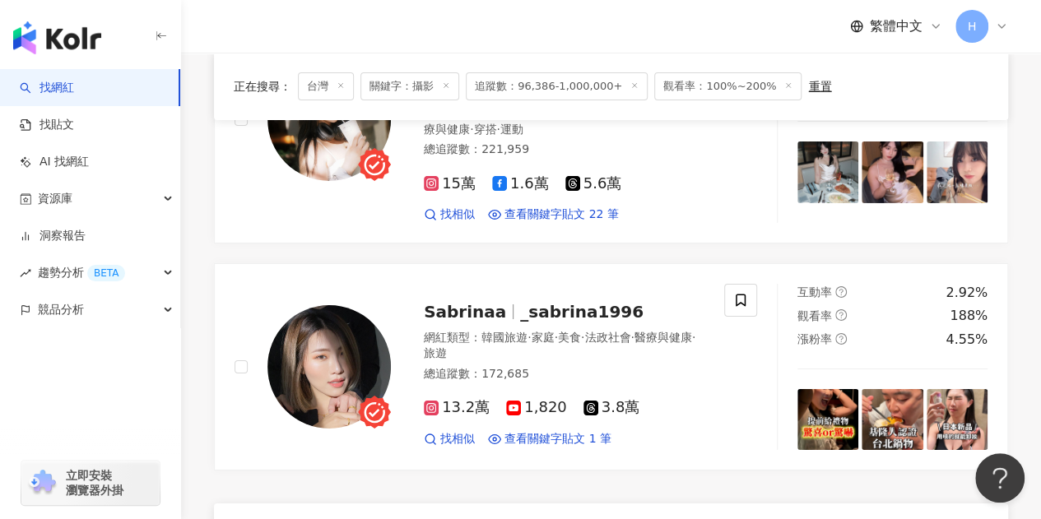
drag, startPoint x: 675, startPoint y: 402, endPoint x: 726, endPoint y: 407, distance: 51.2
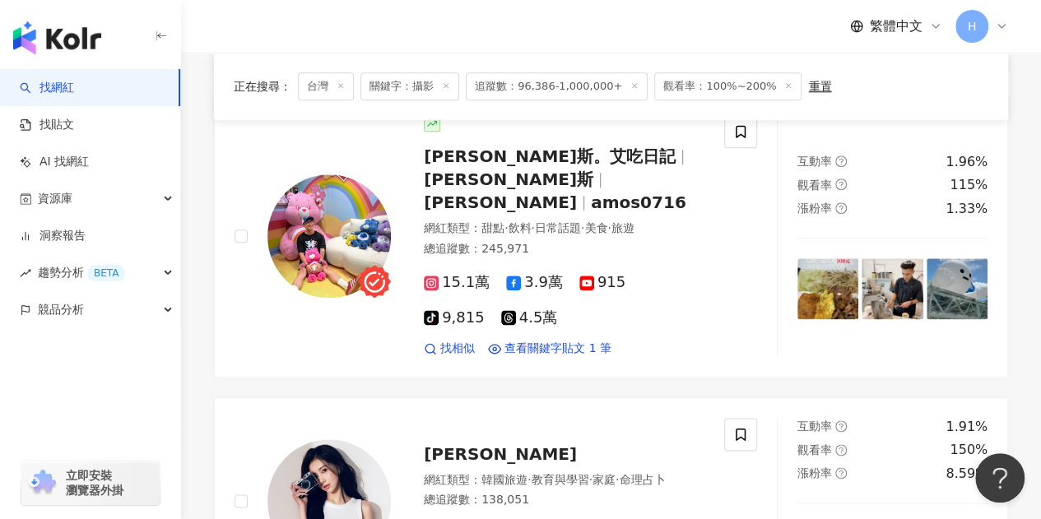
scroll to position [2774, 0]
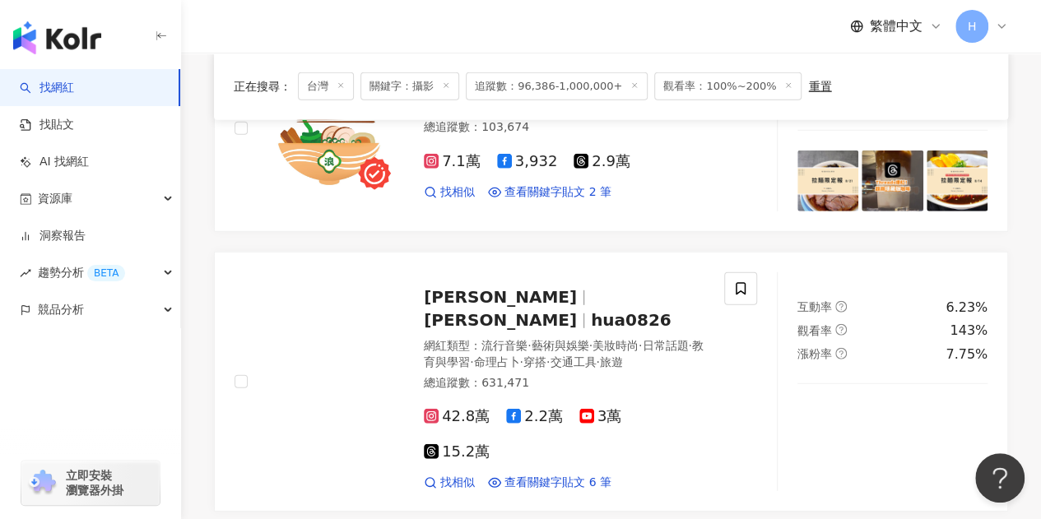
scroll to position [2221, 0]
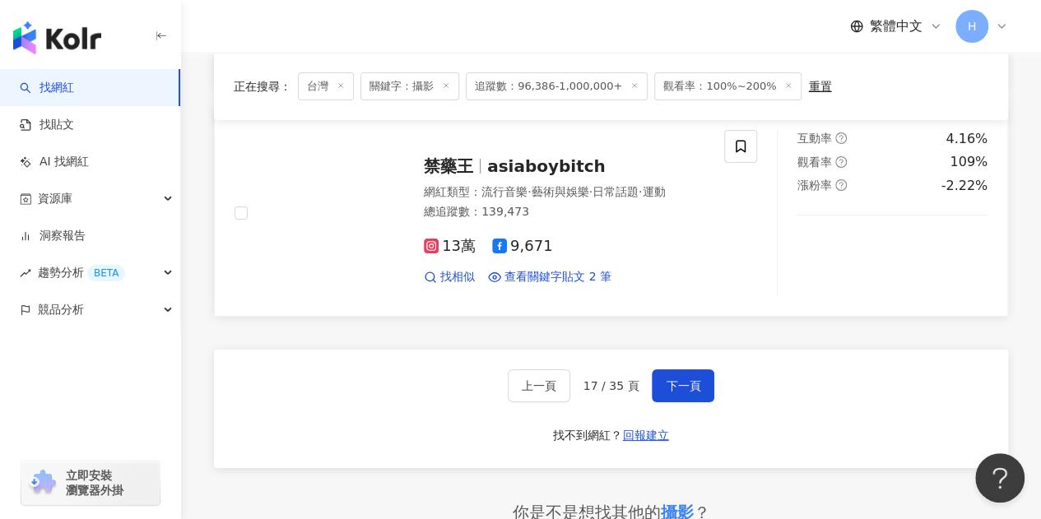
scroll to position [2778, 0]
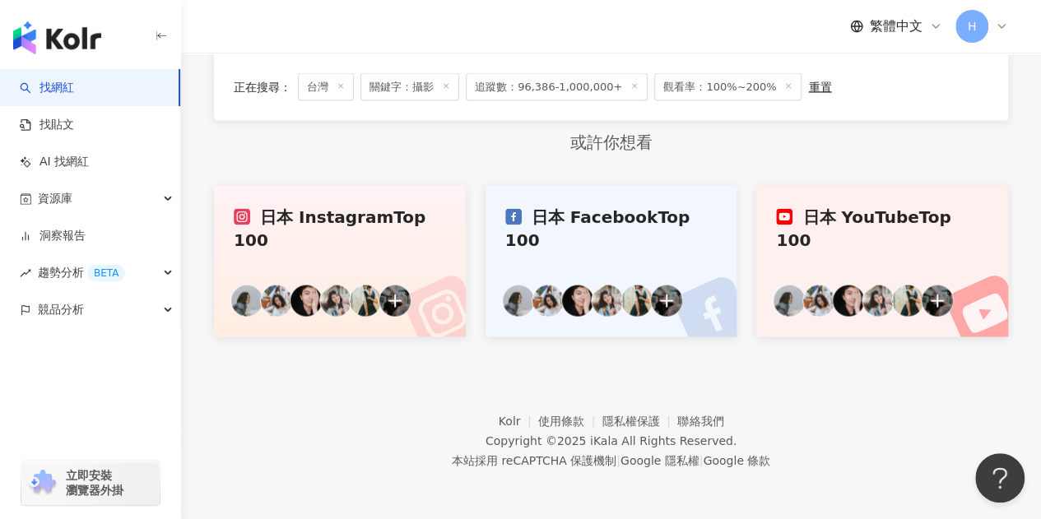
scroll to position [903, 0]
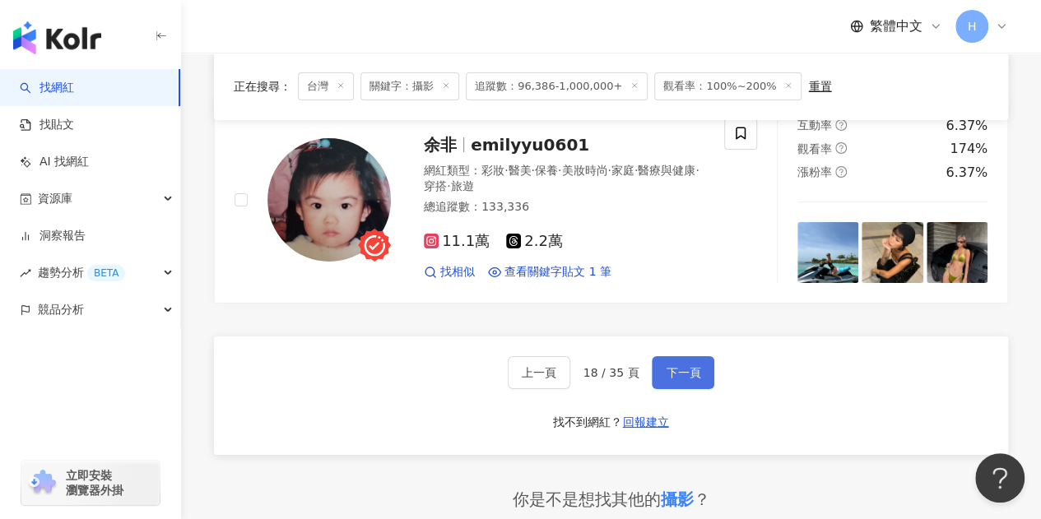
click at [673, 366] on span "下一頁" at bounding box center [683, 372] width 35 height 13
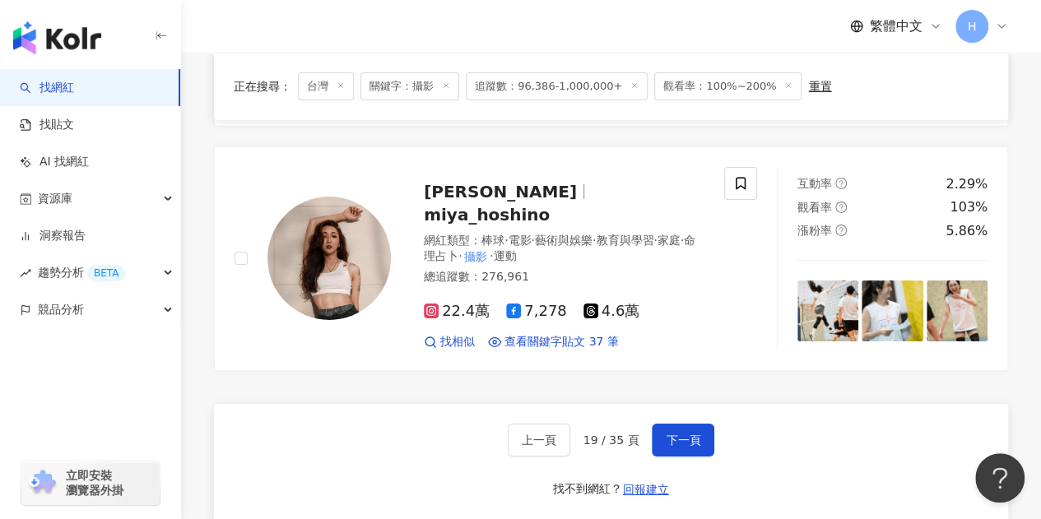
scroll to position [2797, 0]
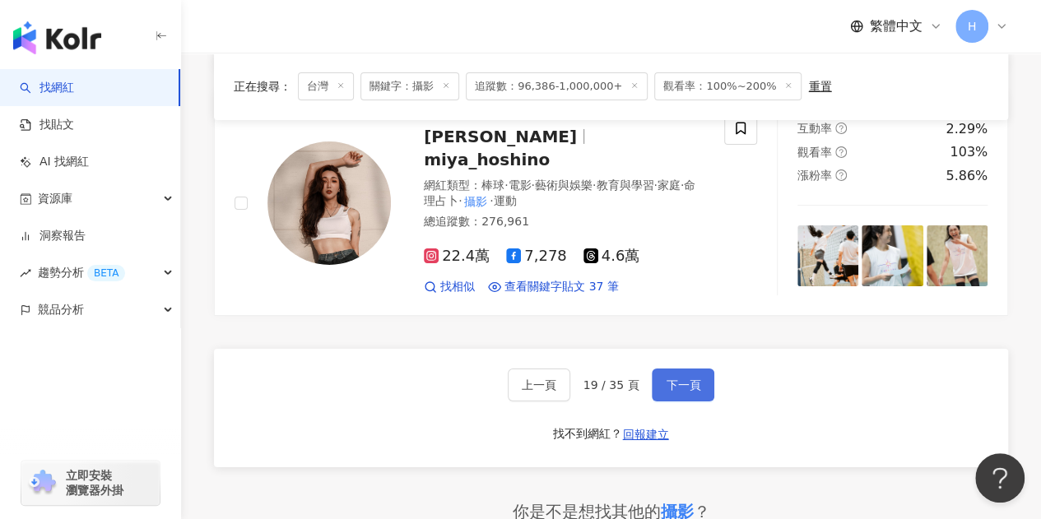
click at [678, 378] on span "下一頁" at bounding box center [683, 384] width 35 height 13
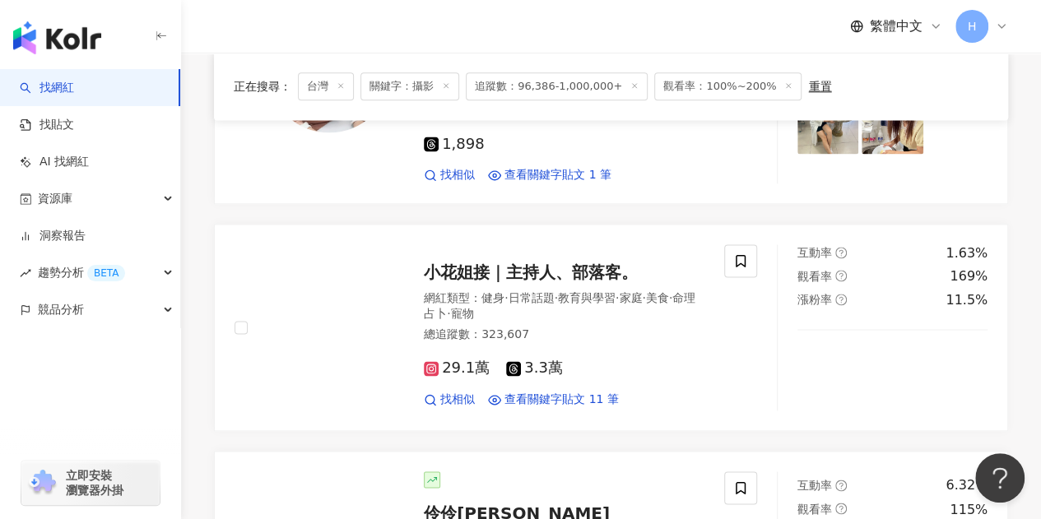
scroll to position [1056, 0]
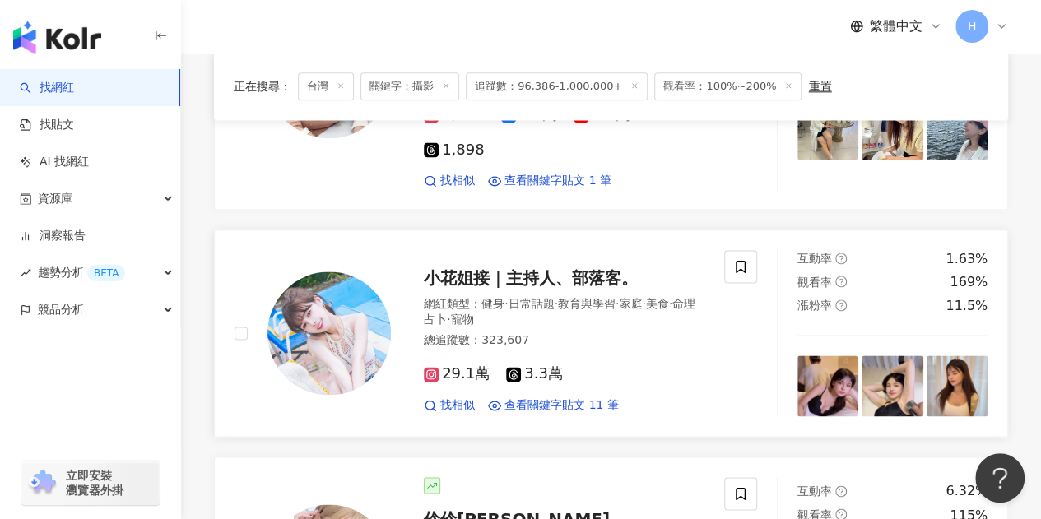
click at [226, 250] on div "小花姐接｜主持人、部落客。 網紅類型 ： 健身 · 日常話題 · 教育與學習 · 家庭 · 美食 · 命理占卜 · 寵物 總追蹤數 ： 323,607 29.…" at bounding box center [496, 333] width 562 height 167
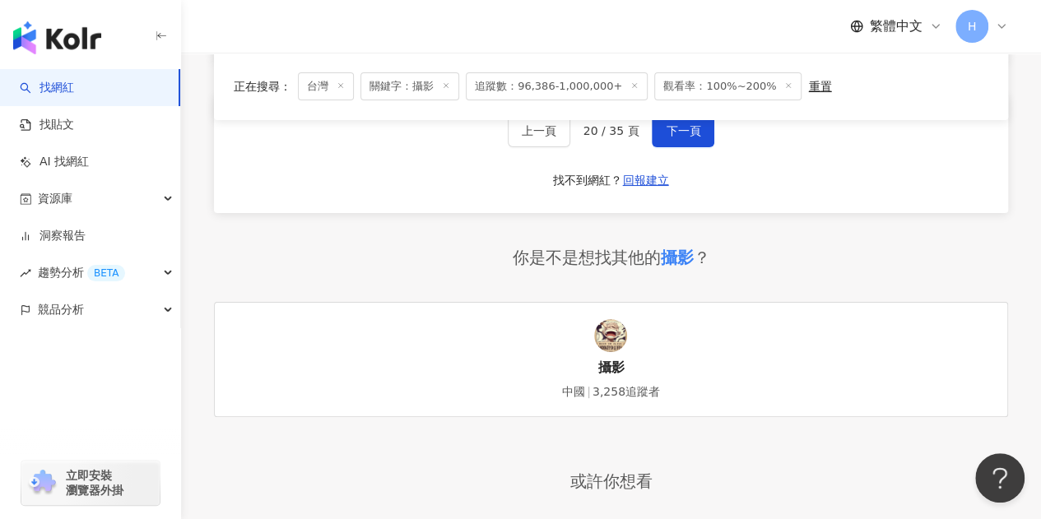
scroll to position [2962, 0]
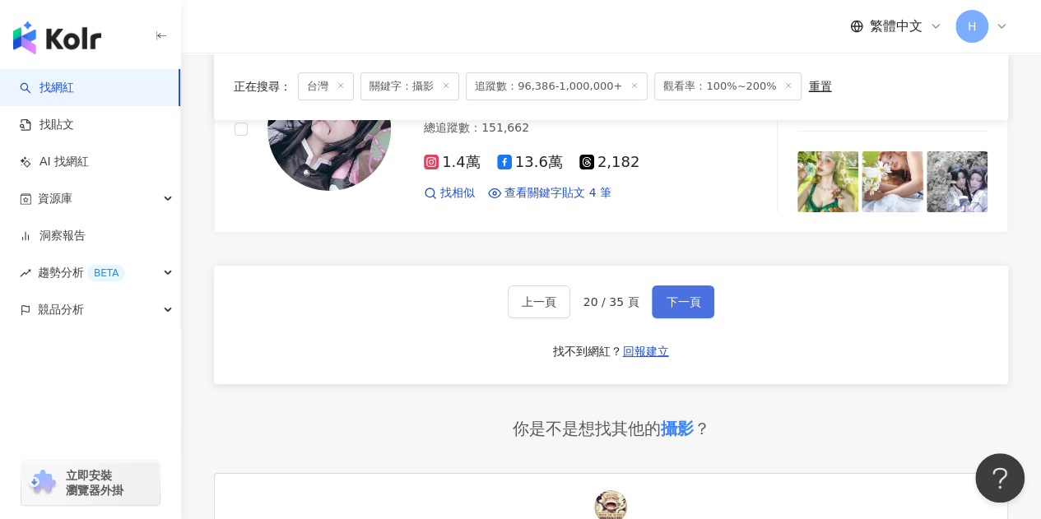
click at [676, 295] on span "下一頁" at bounding box center [683, 301] width 35 height 13
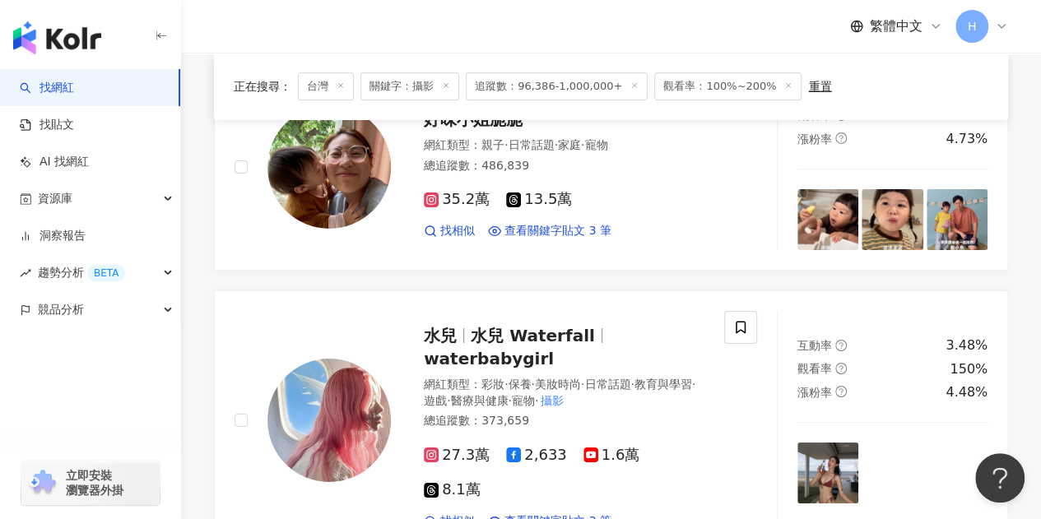
scroll to position [2880, 0]
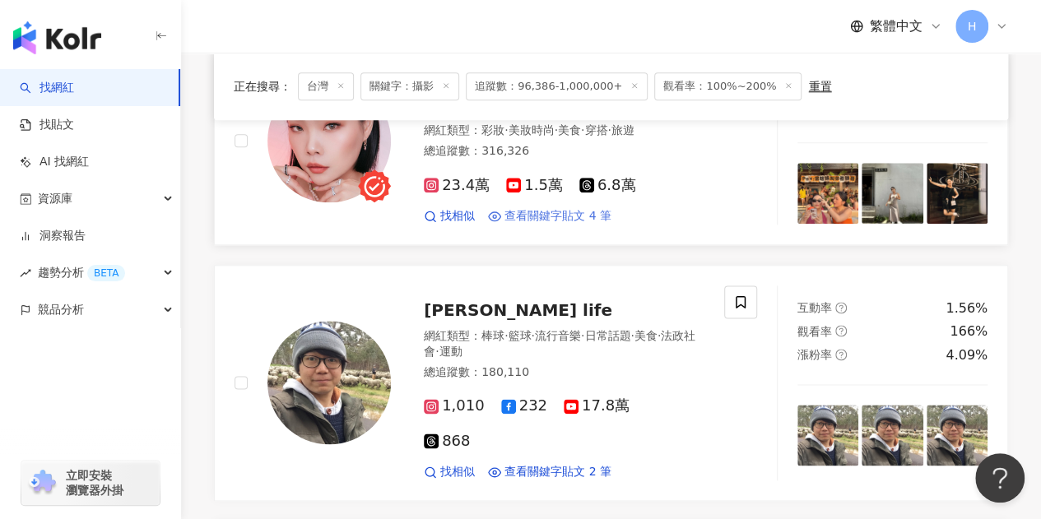
scroll to position [905, 0]
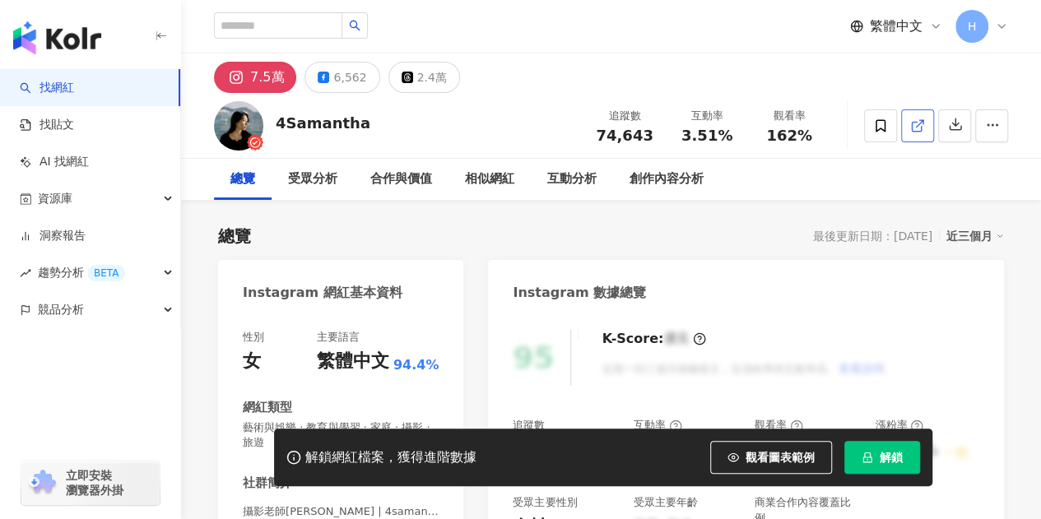
click at [914, 118] on icon at bounding box center [917, 125] width 15 height 15
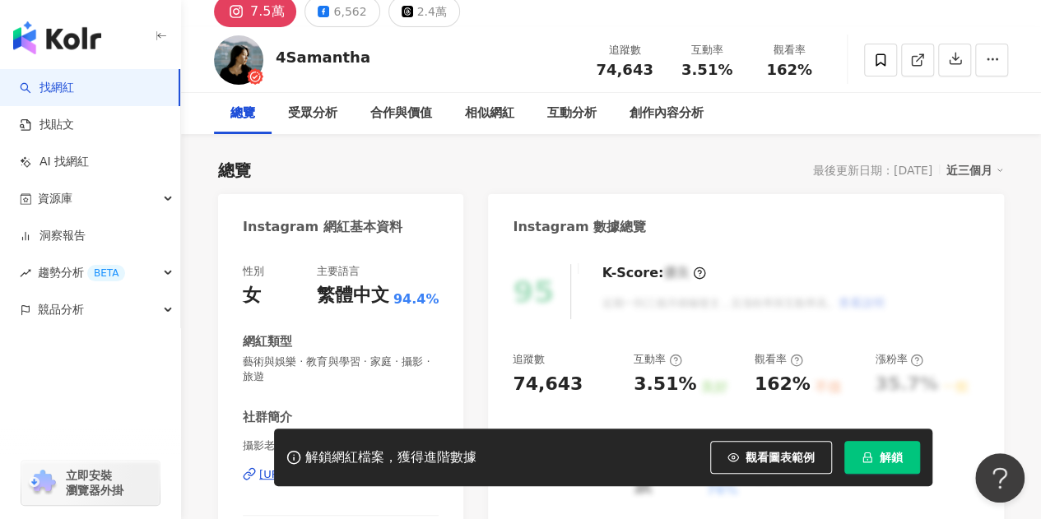
scroll to position [165, 0]
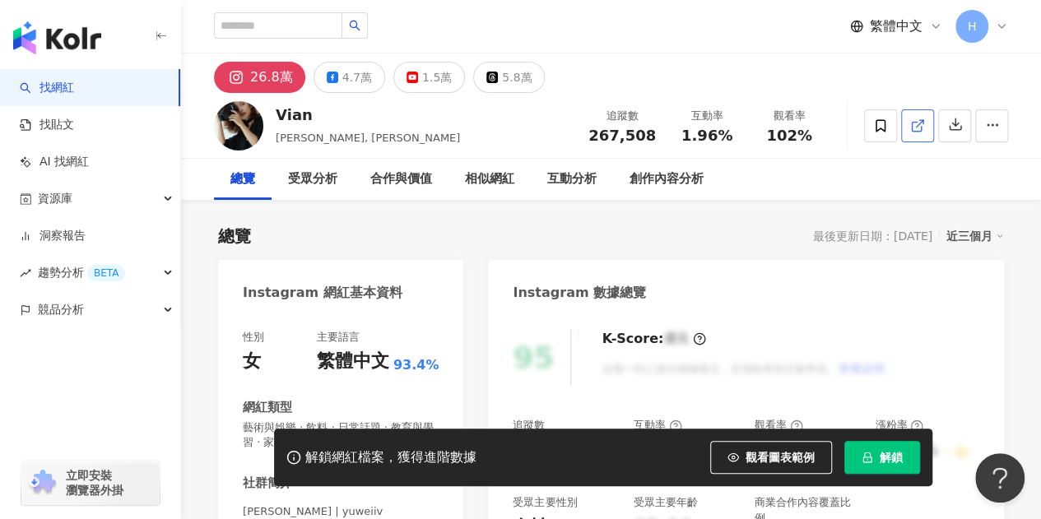
click at [918, 128] on icon at bounding box center [917, 125] width 15 height 15
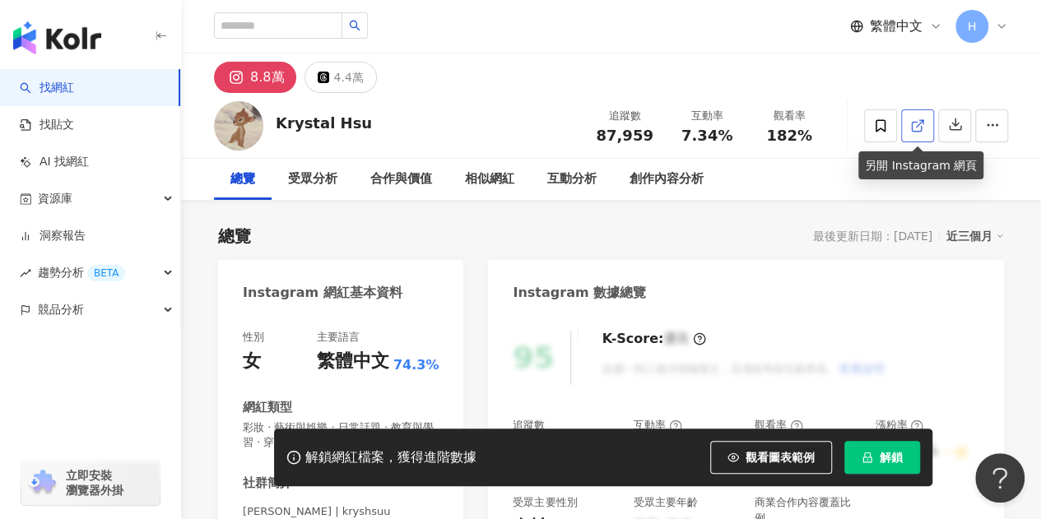
click at [919, 128] on icon at bounding box center [917, 125] width 15 height 15
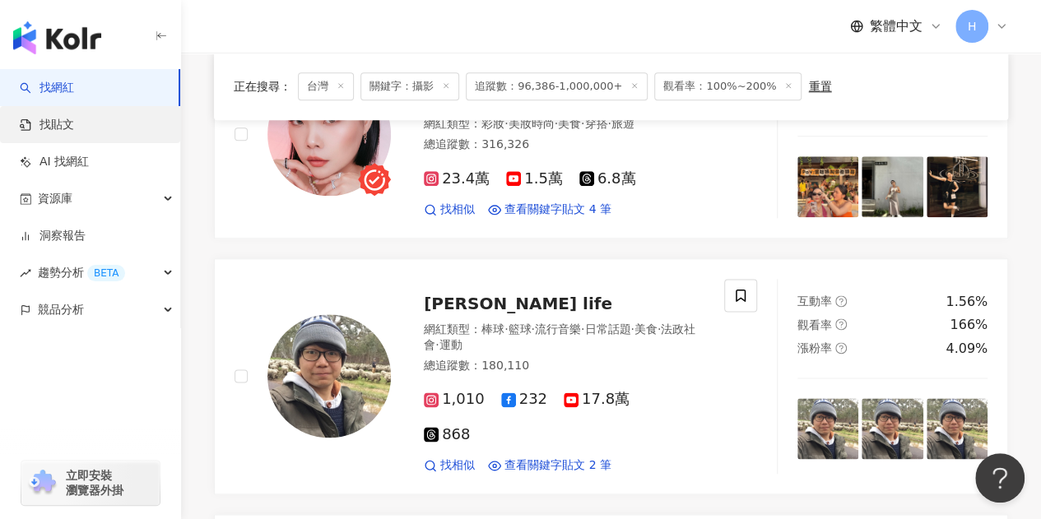
click at [74, 133] on link "找貼文" at bounding box center [47, 125] width 54 height 16
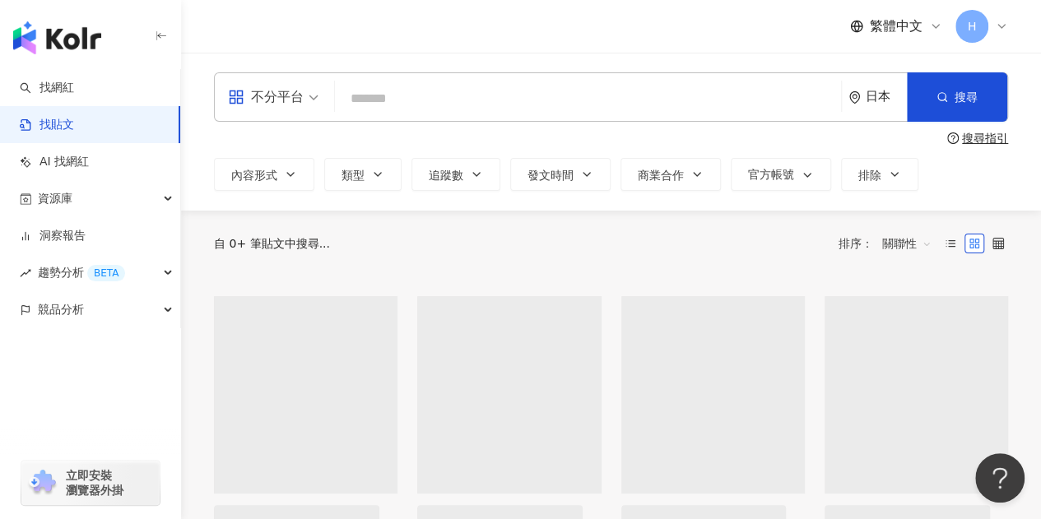
click at [474, 91] on input "search" at bounding box center [587, 98] width 493 height 35
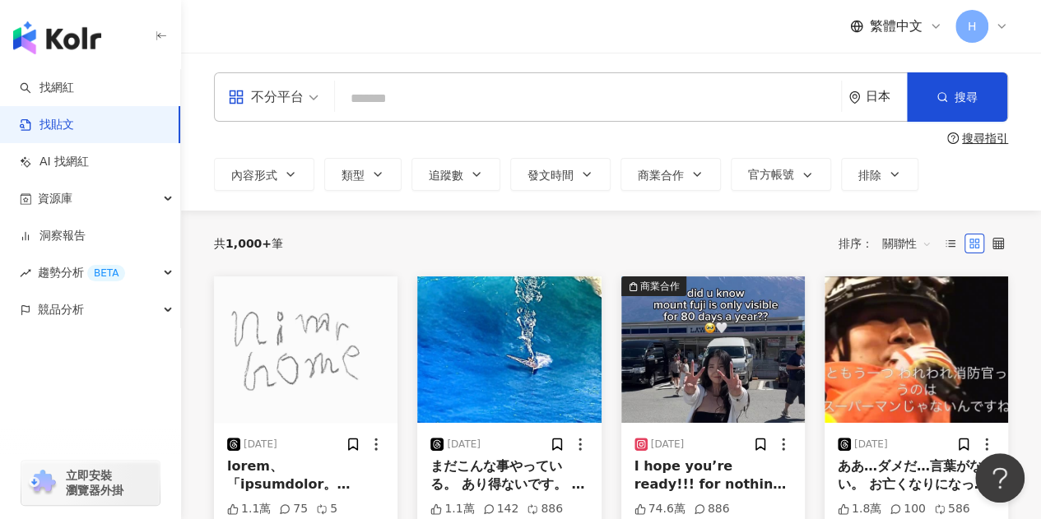
click at [499, 91] on input "search" at bounding box center [587, 98] width 493 height 35
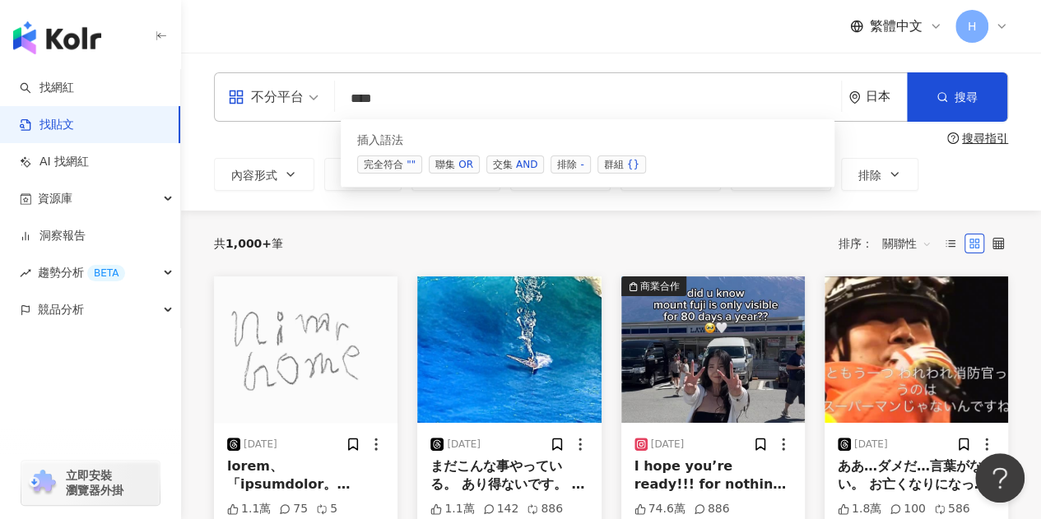
click at [875, 90] on div "日本" at bounding box center [886, 97] width 41 height 14
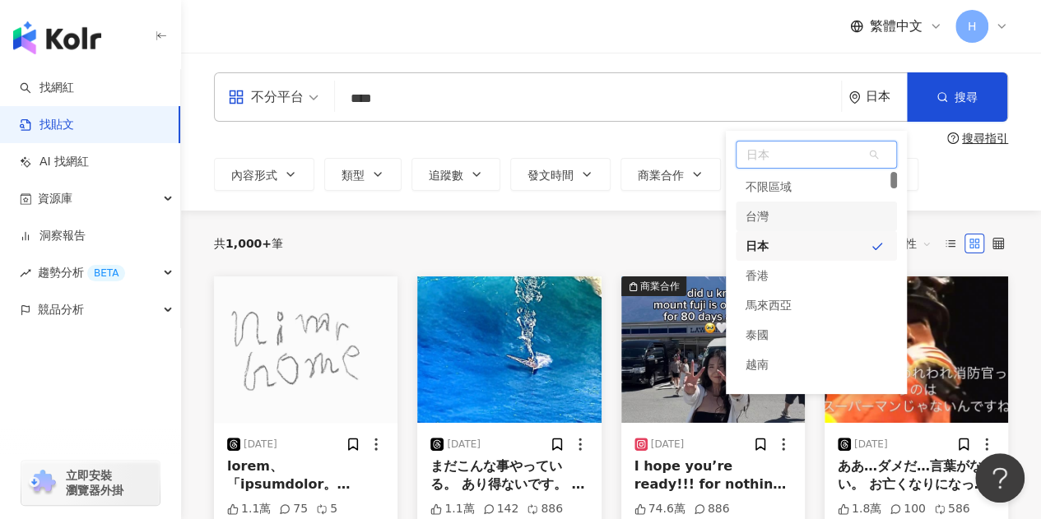
click at [817, 216] on div "台灣" at bounding box center [816, 217] width 161 height 30
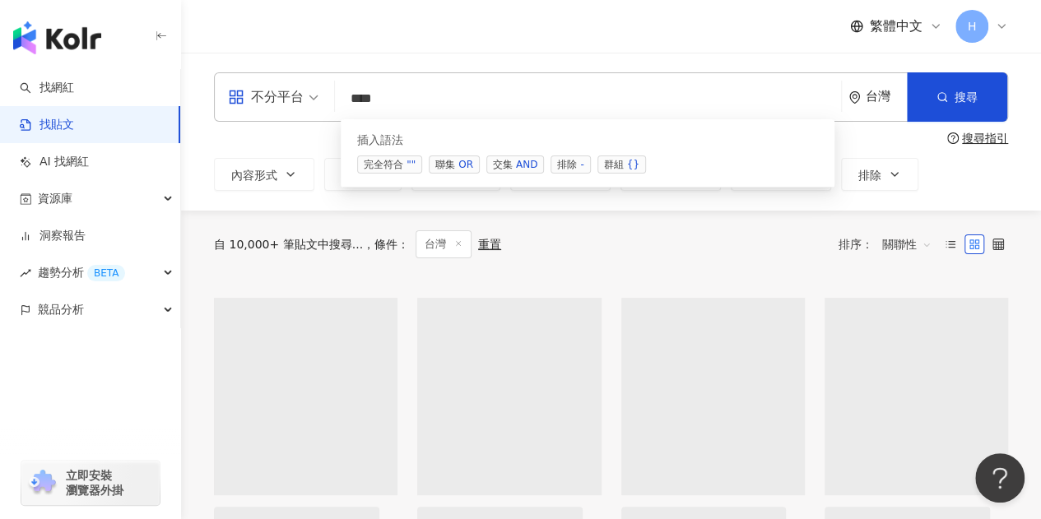
drag, startPoint x: 427, startPoint y: 95, endPoint x: 332, endPoint y: 96, distance: 94.6
click at [332, 96] on div "不分平台 *** 台灣 搜尋 searchOperator 插入語法 完全符合 "" 聯集 OR 交集 AND 排除 - 群組 {}" at bounding box center [611, 96] width 794 height 49
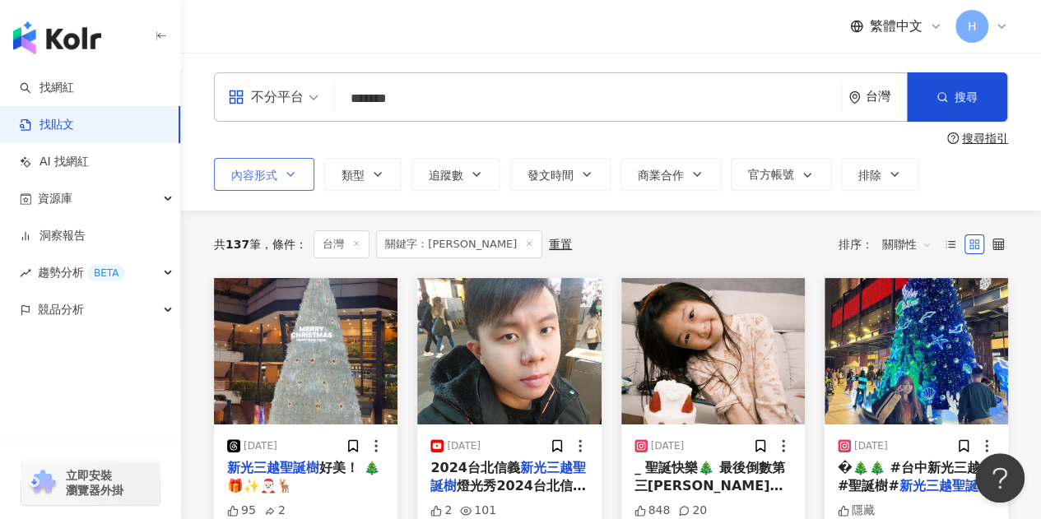
click at [272, 178] on span "內容形式" at bounding box center [254, 175] width 46 height 13
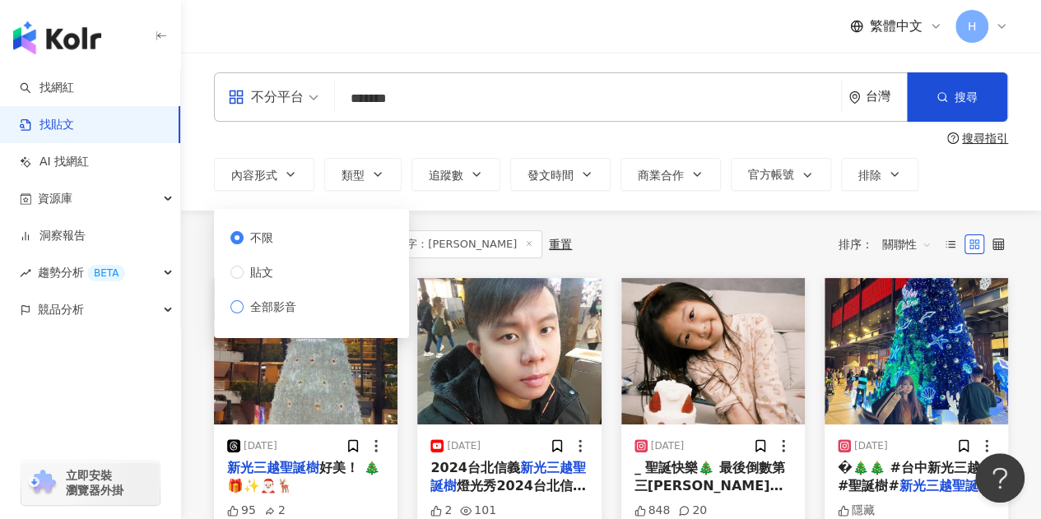
click at [284, 302] on span "全部影音" at bounding box center [273, 307] width 59 height 18
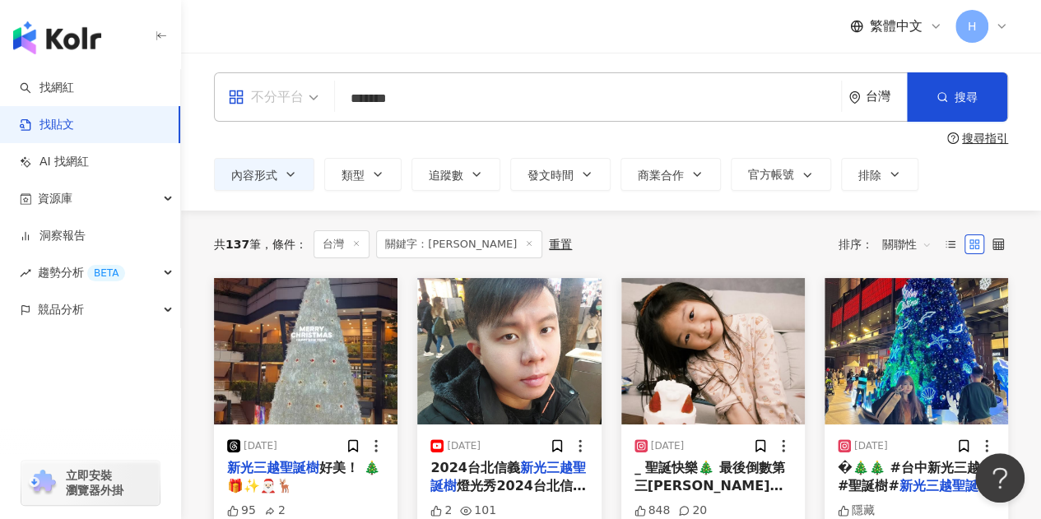
click at [303, 96] on span "不分平台" at bounding box center [273, 97] width 91 height 26
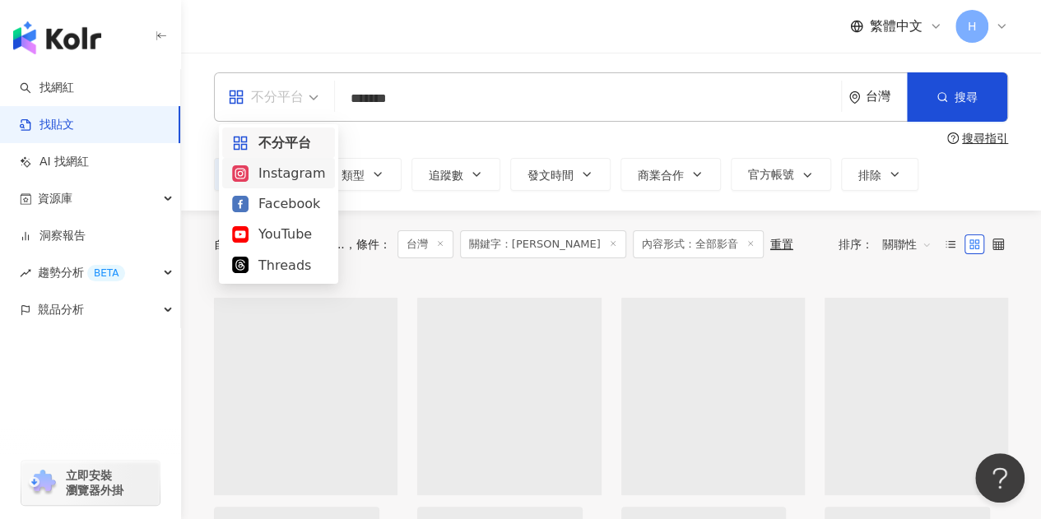
click at [299, 170] on div "Instagram" at bounding box center [278, 173] width 93 height 21
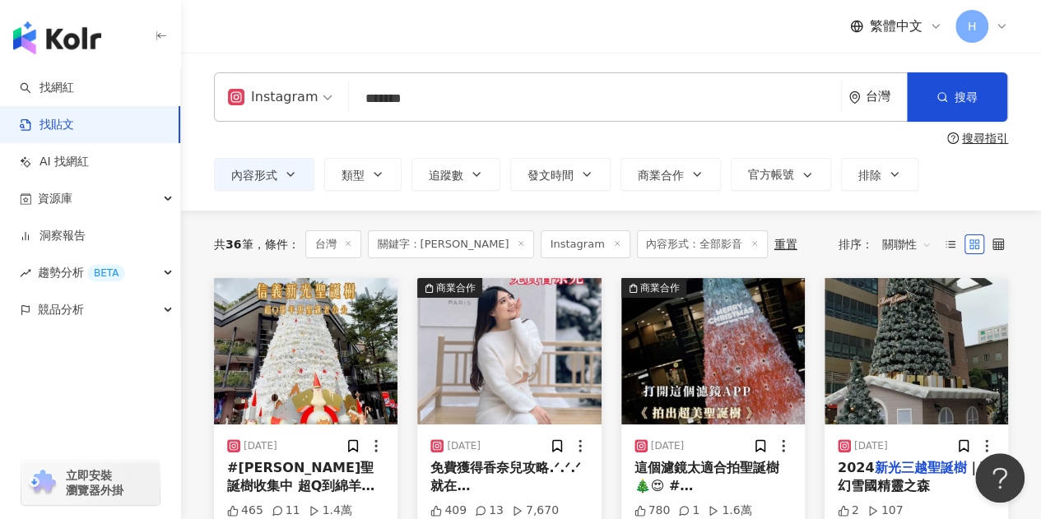
click at [910, 243] on span "關聯性" at bounding box center [906, 244] width 49 height 26
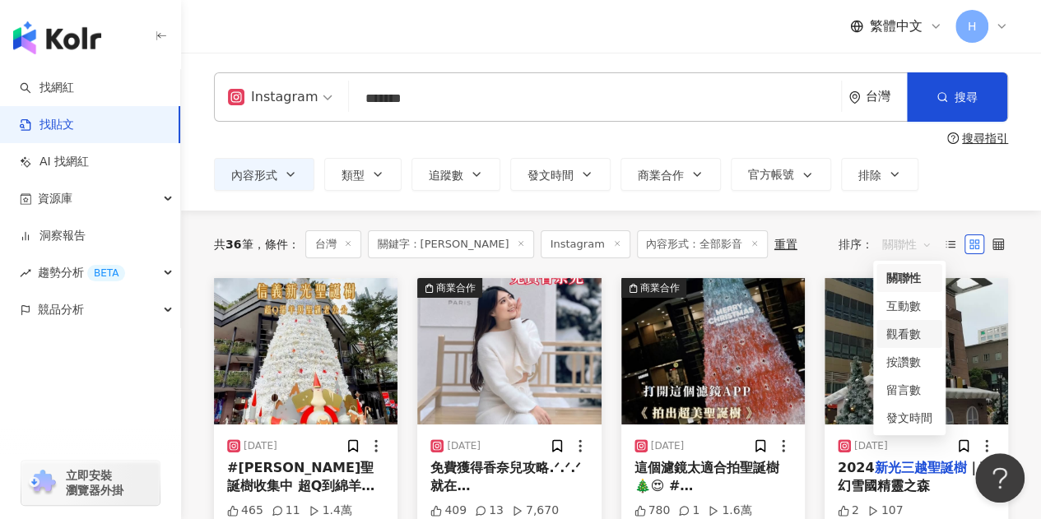
click at [912, 330] on div "觀看數" at bounding box center [909, 334] width 46 height 18
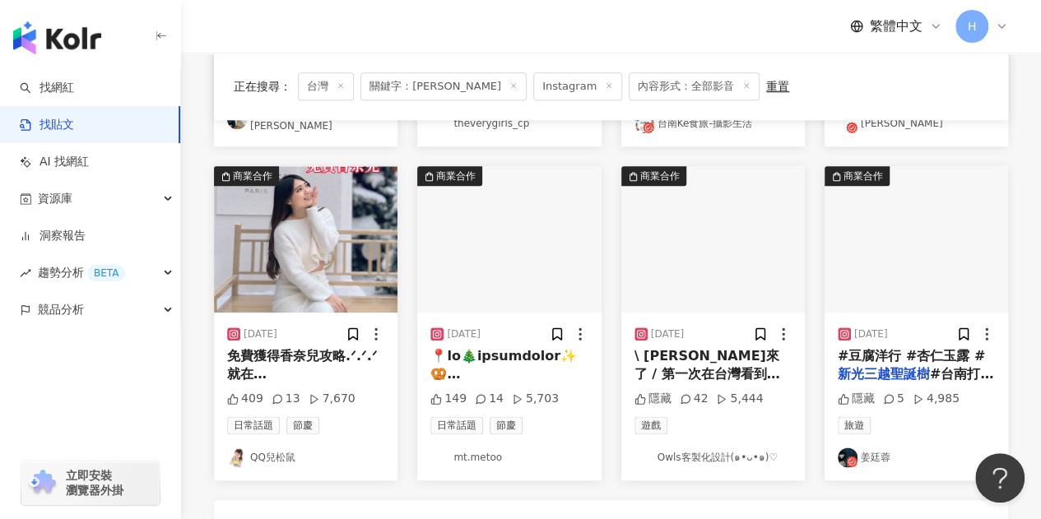
scroll to position [823, 0]
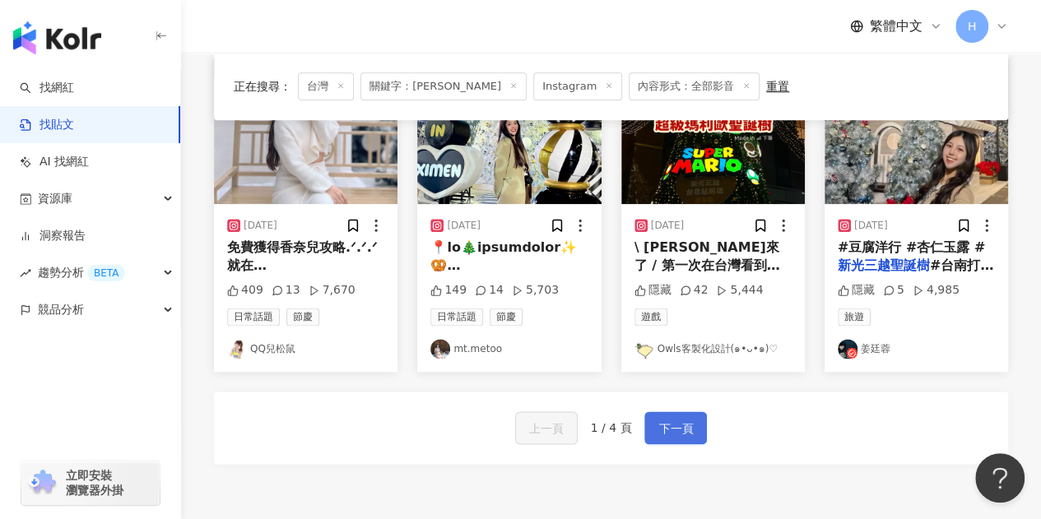
click at [679, 430] on button "下一頁" at bounding box center [675, 427] width 63 height 33
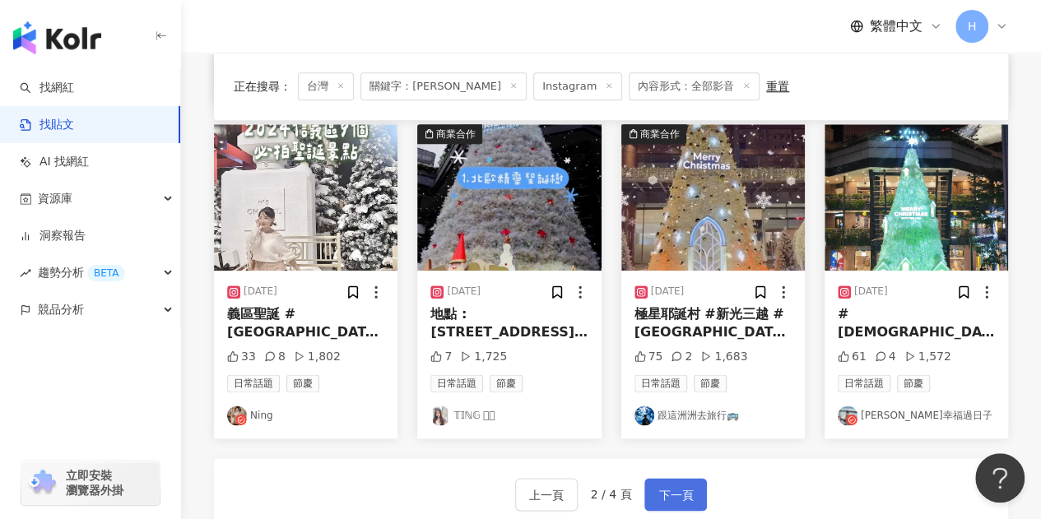
click at [691, 494] on button "下一頁" at bounding box center [675, 494] width 63 height 33
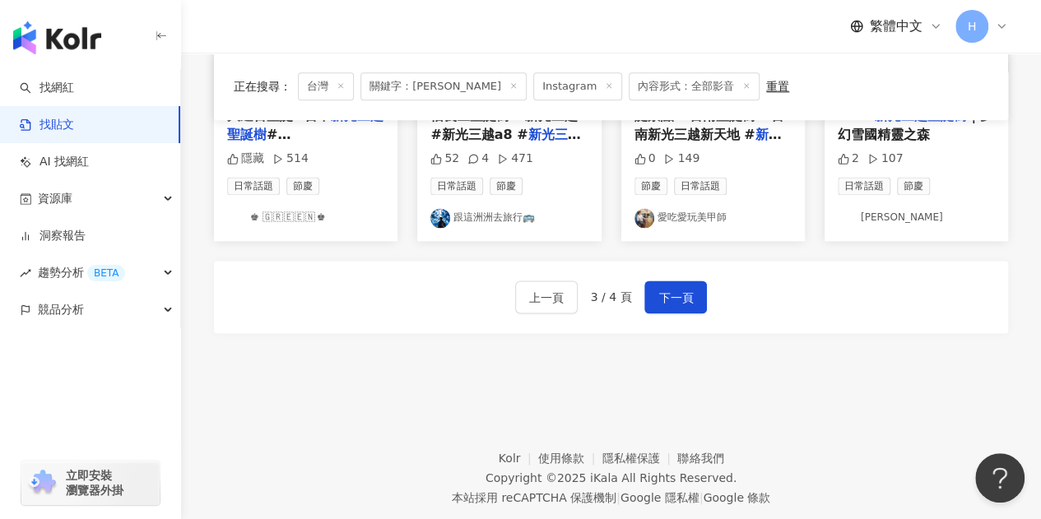
scroll to position [1056, 0]
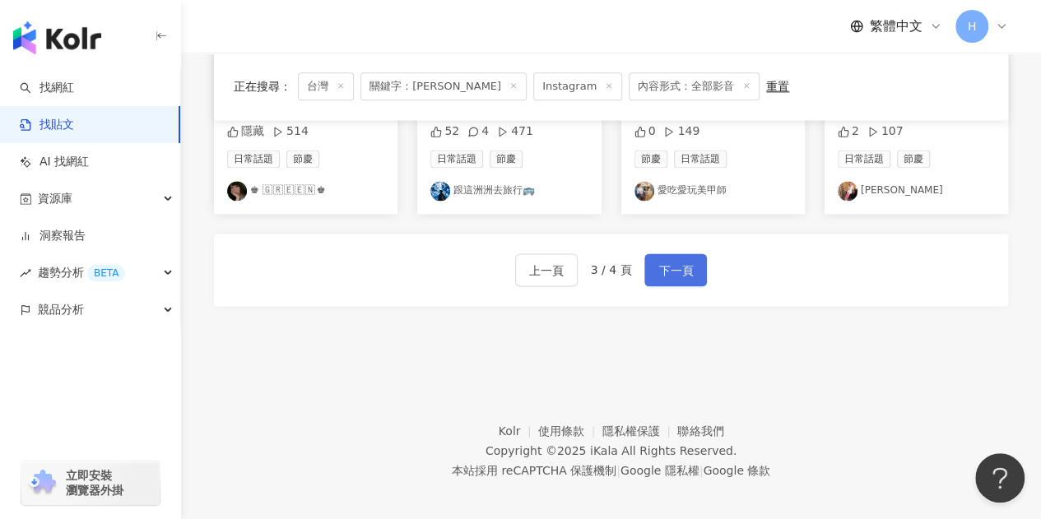
click at [699, 257] on button "下一頁" at bounding box center [675, 269] width 63 height 33
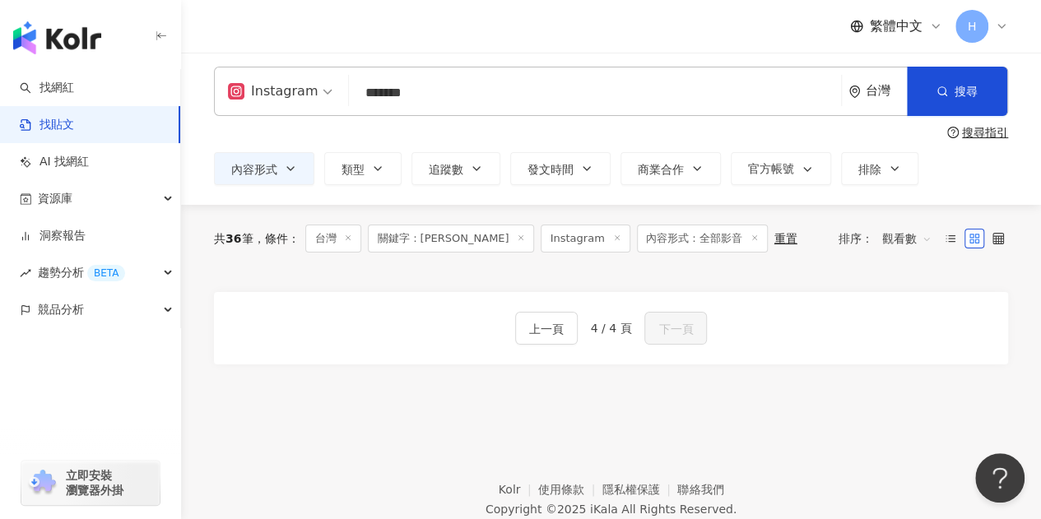
scroll to position [0, 0]
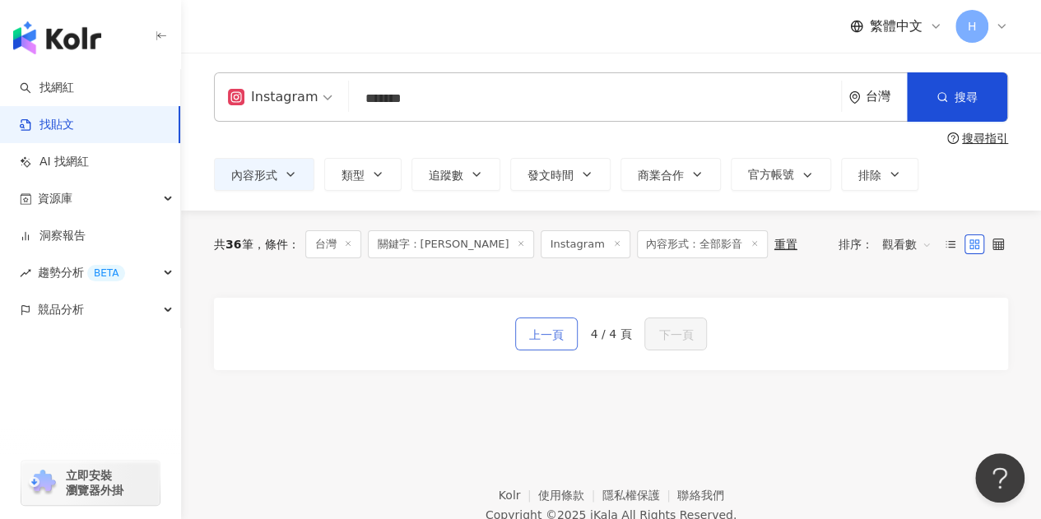
click at [535, 333] on span "上一頁" at bounding box center [546, 335] width 35 height 20
click at [432, 104] on input "*******" at bounding box center [594, 98] width 479 height 35
drag, startPoint x: 408, startPoint y: 106, endPoint x: 337, endPoint y: 109, distance: 70.8
click at [337, 109] on div "Instagram 新光三越聖誕樹 ******* 台灣 搜尋 searchOperator 插入語法 完全符合 "" 聯集 OR 交集 AND 排除 - 群…" at bounding box center [611, 96] width 794 height 49
click at [425, 99] on input "***" at bounding box center [594, 98] width 479 height 35
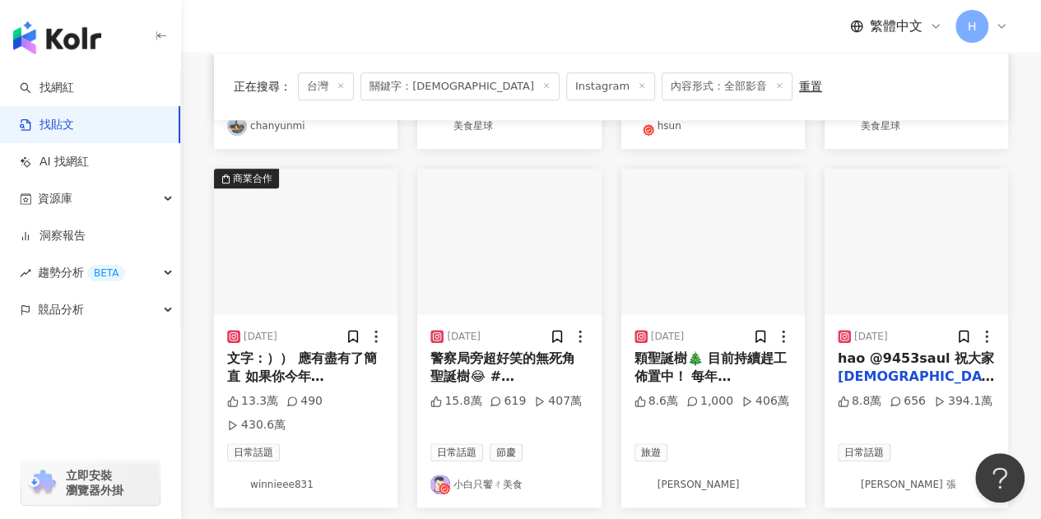
scroll to position [494, 0]
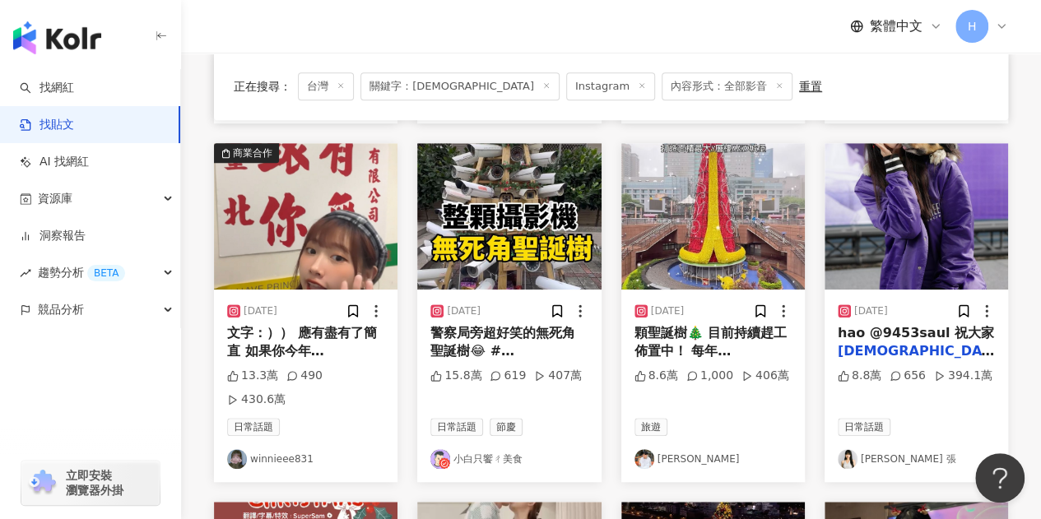
click at [276, 449] on link "winnieee831" at bounding box center [305, 459] width 157 height 20
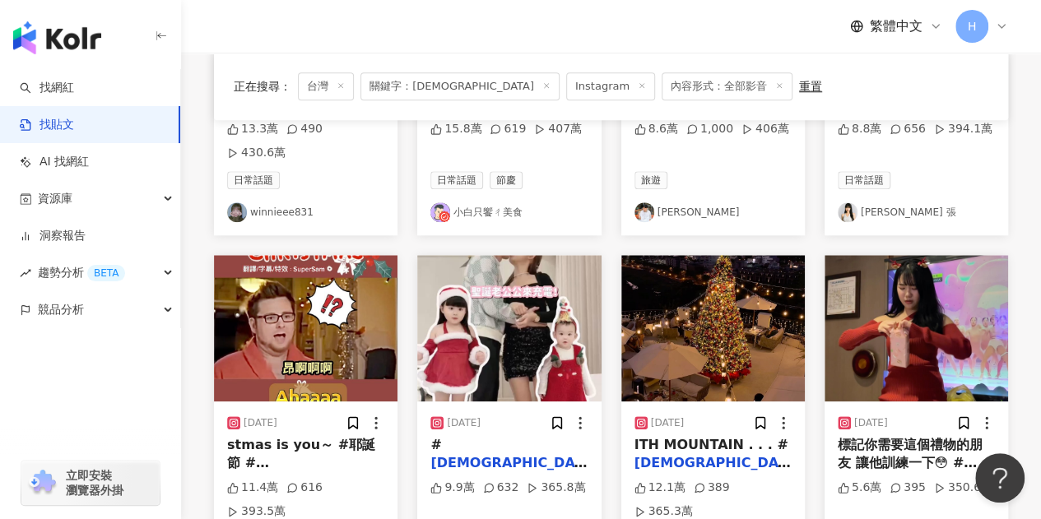
scroll to position [823, 0]
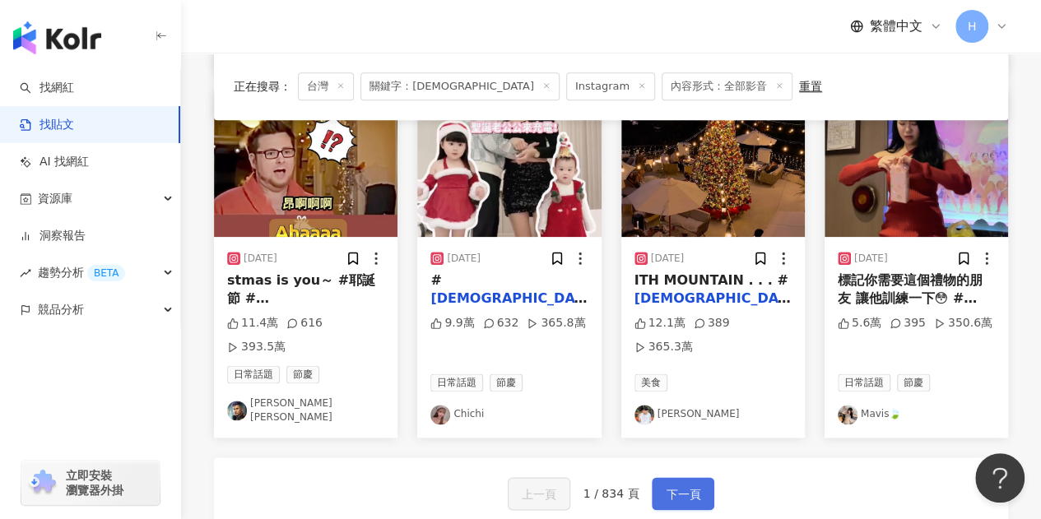
click at [669, 485] on span "下一頁" at bounding box center [683, 495] width 35 height 20
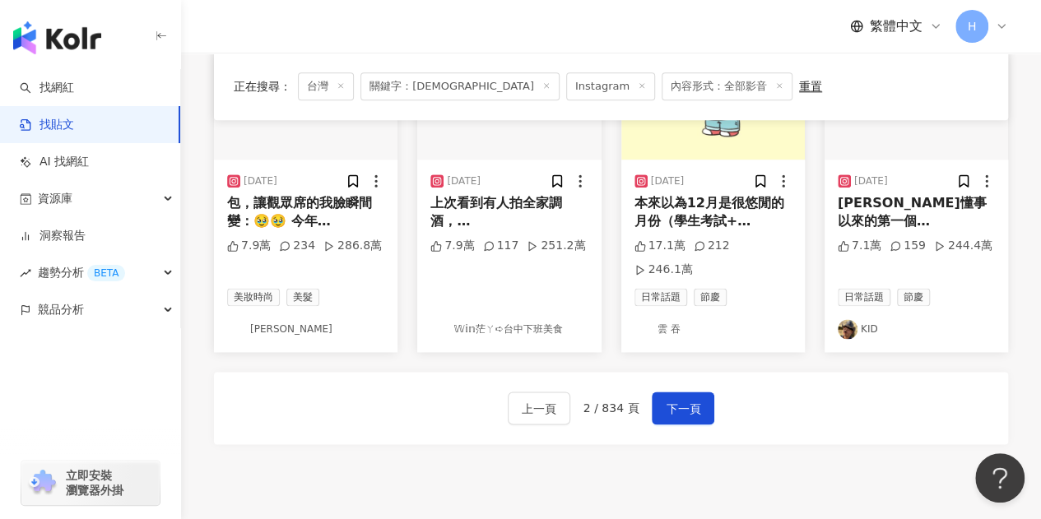
scroll to position [987, 0]
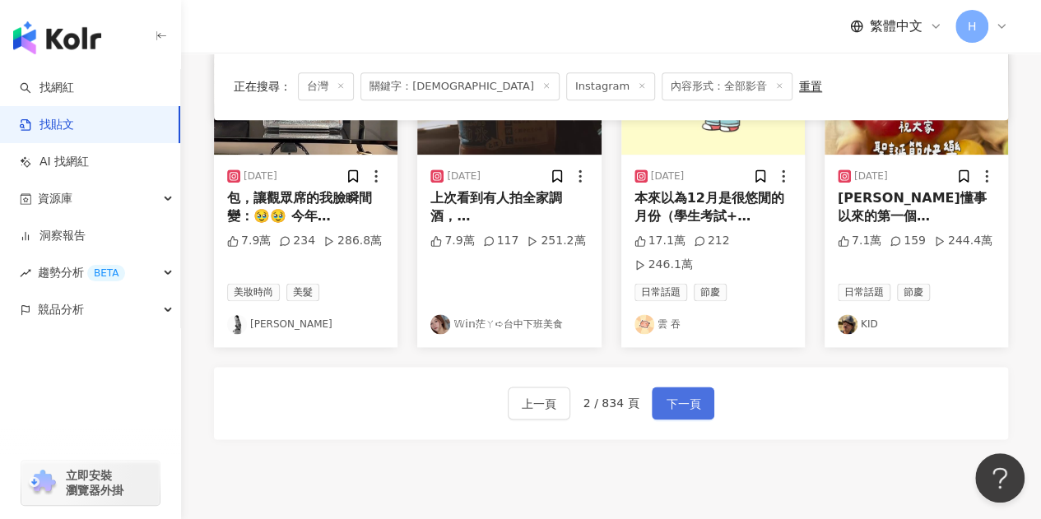
click at [683, 387] on button "下一頁" at bounding box center [683, 403] width 63 height 33
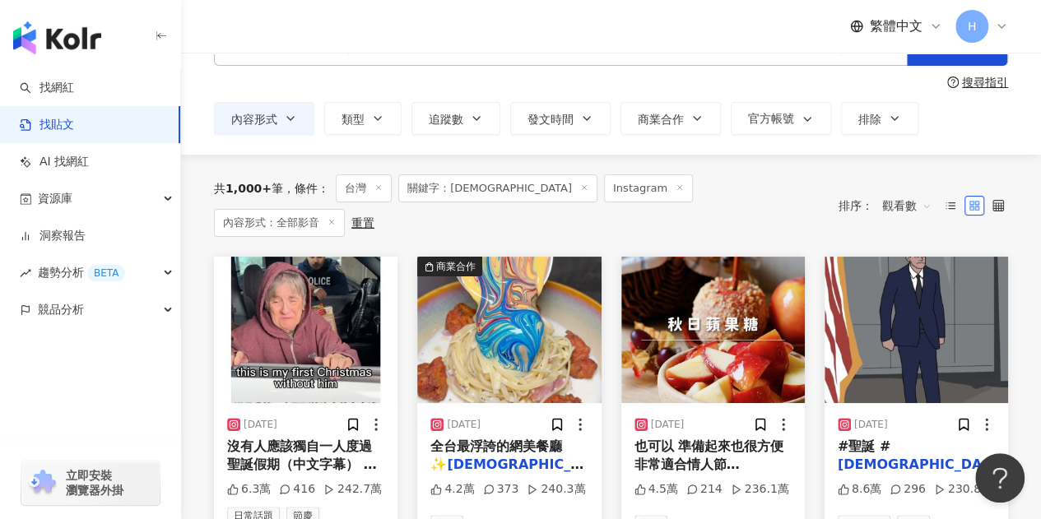
scroll to position [82, 0]
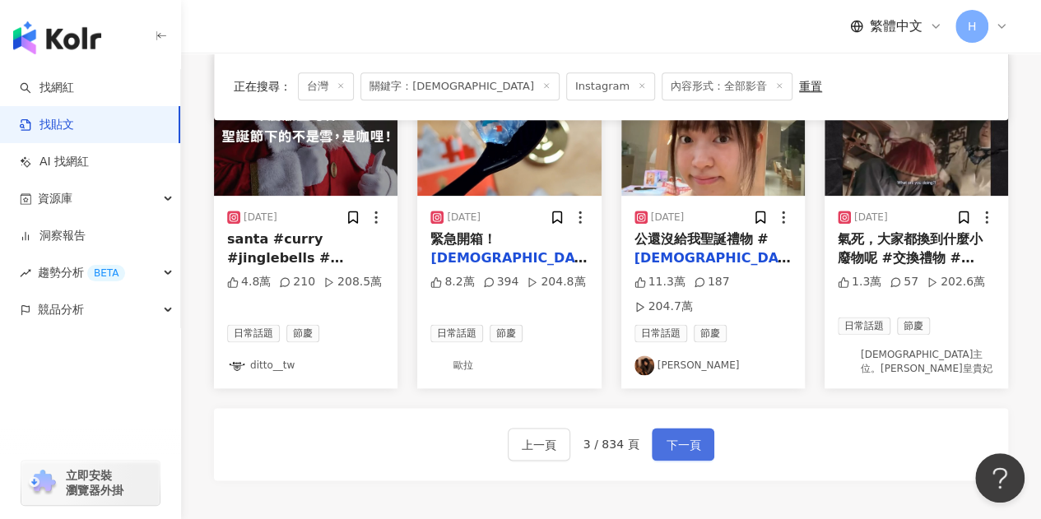
click at [691, 435] on span "下一頁" at bounding box center [683, 445] width 35 height 20
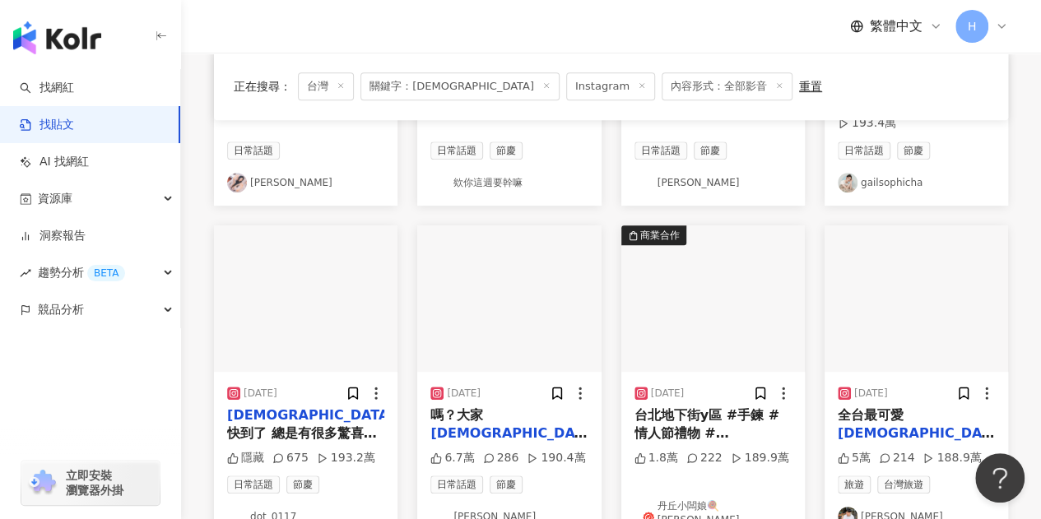
scroll to position [494, 0]
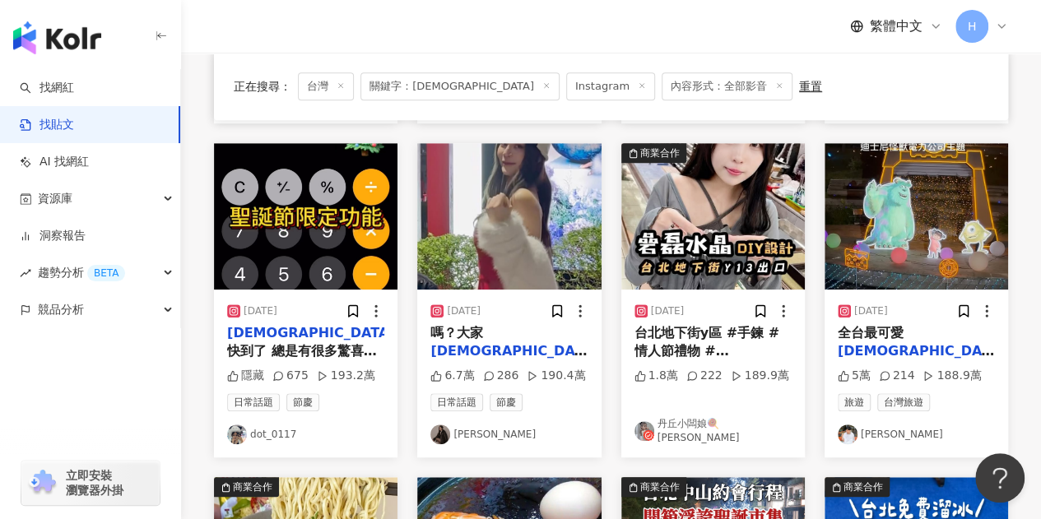
click at [879, 425] on link "[PERSON_NAME]" at bounding box center [916, 435] width 157 height 20
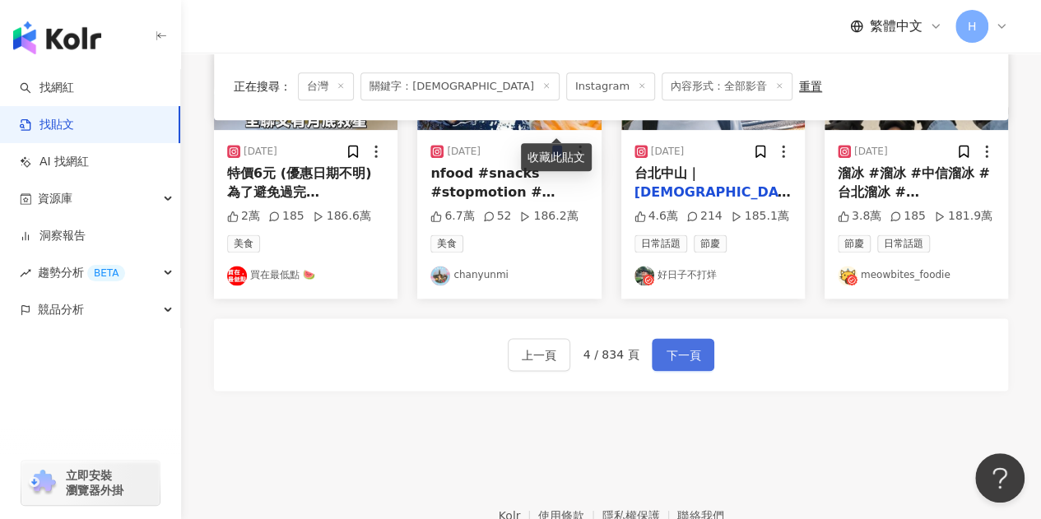
click at [666, 346] on span "下一頁" at bounding box center [683, 356] width 35 height 20
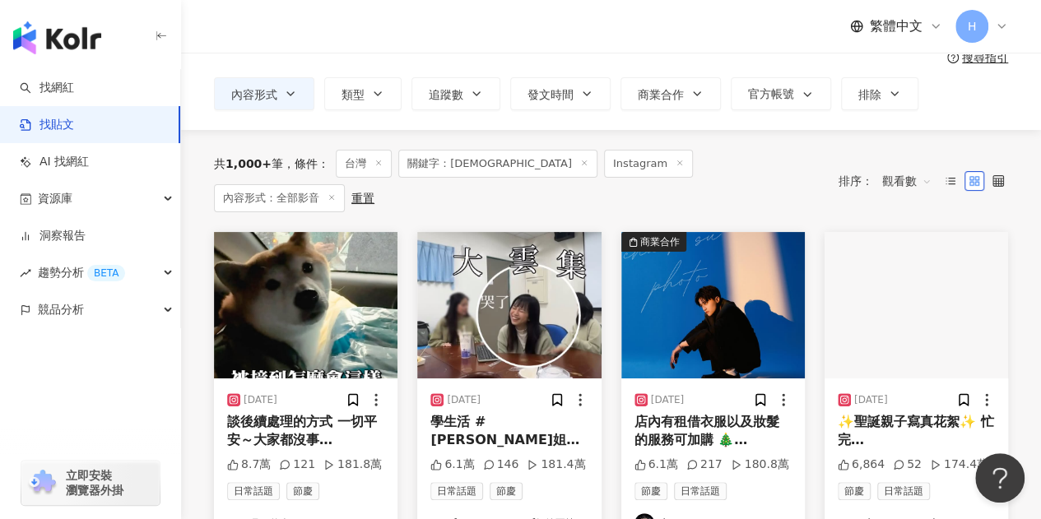
scroll to position [0, 0]
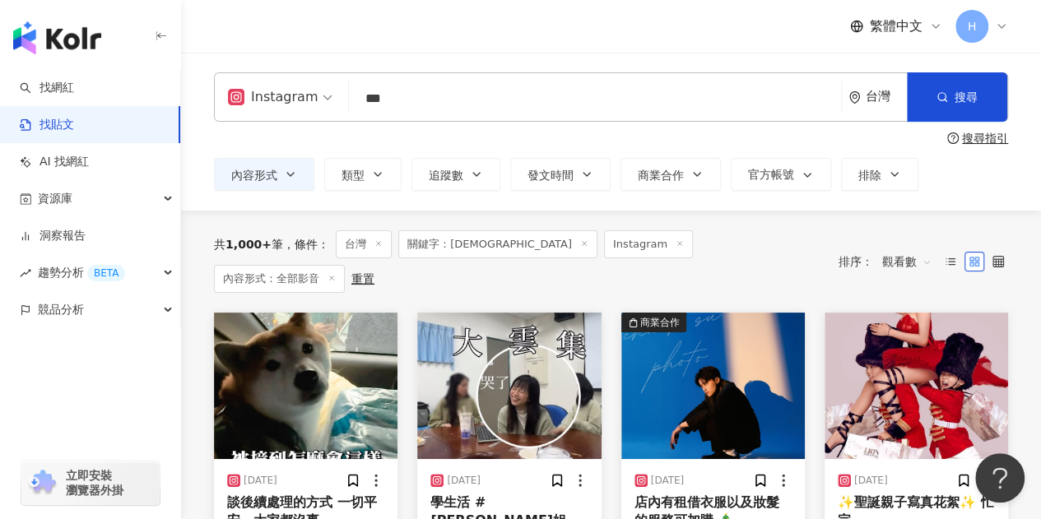
drag, startPoint x: 461, startPoint y: 99, endPoint x: 387, endPoint y: 91, distance: 74.4
click at [387, 91] on input "***" at bounding box center [594, 98] width 479 height 35
type input "*"
type input "*********"
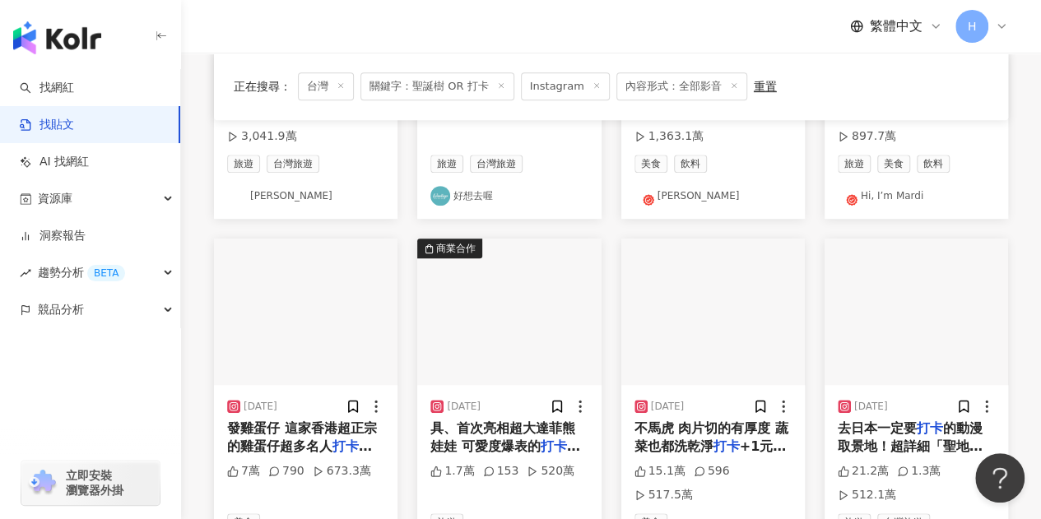
scroll to position [411, 0]
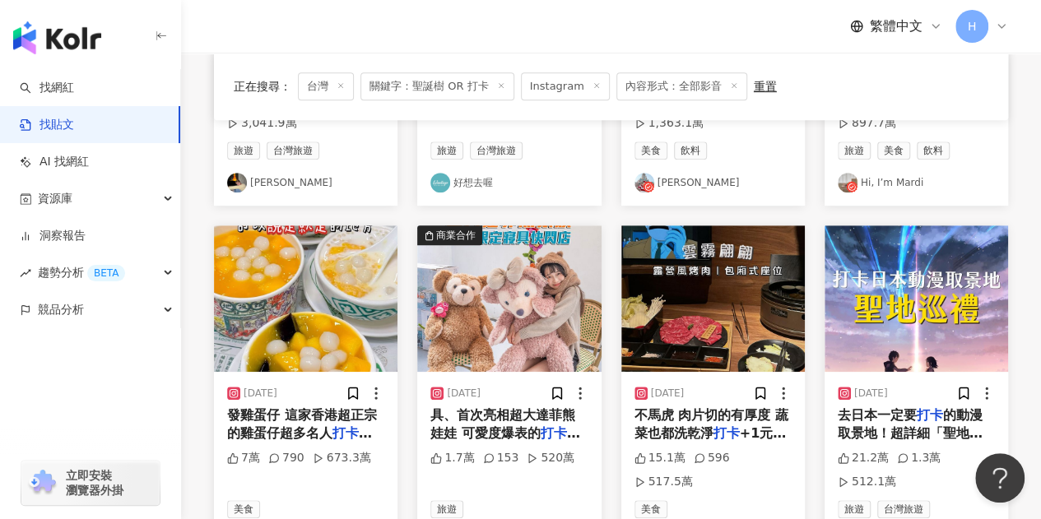
click at [423, 44] on div "繁體中文 H" at bounding box center [611, 26] width 794 height 53
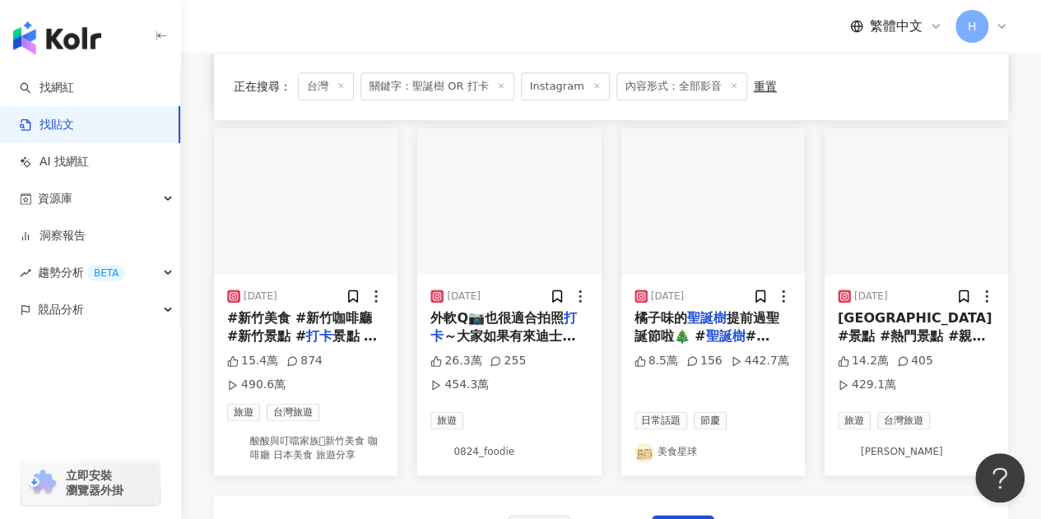
scroll to position [905, 0]
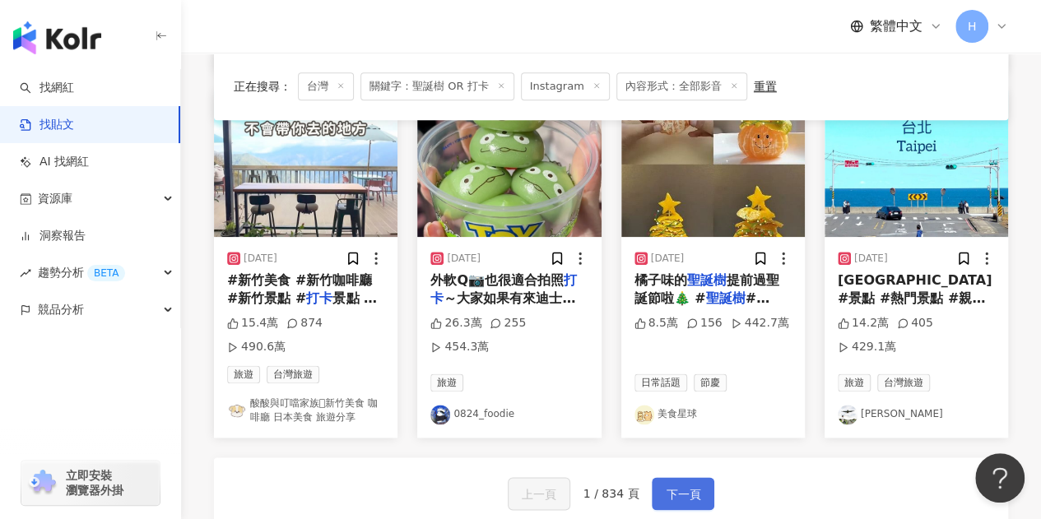
click at [688, 485] on span "下一頁" at bounding box center [683, 495] width 35 height 20
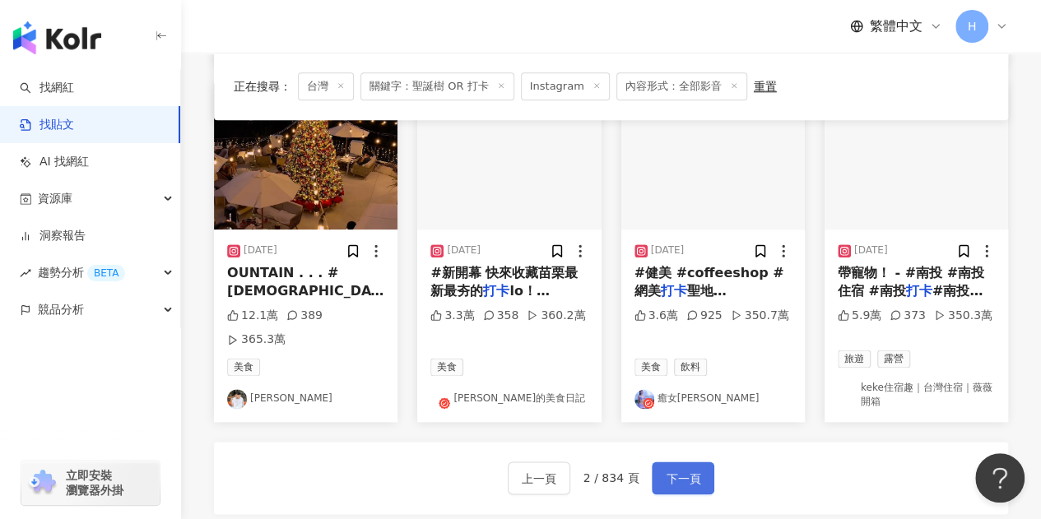
scroll to position [856, 0]
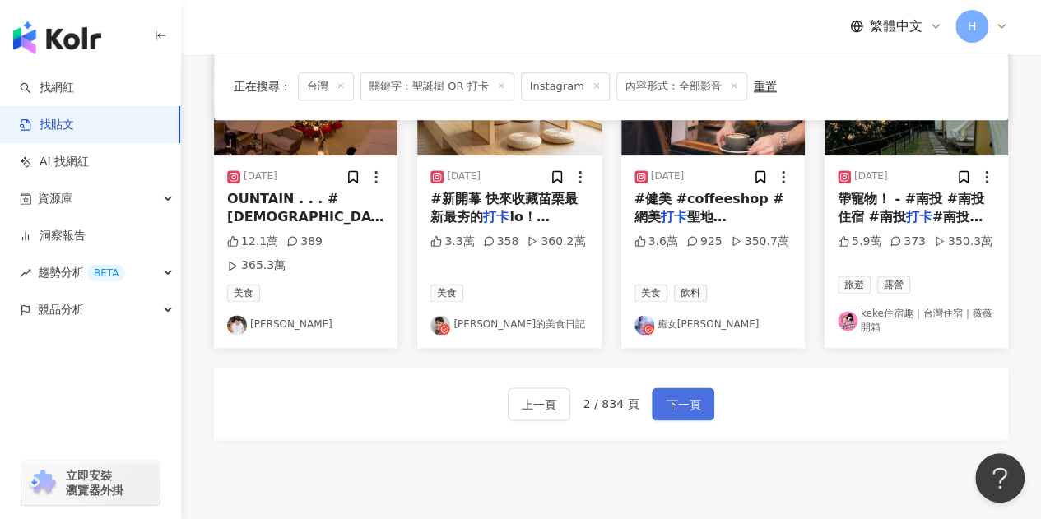
click at [675, 395] on span "下一頁" at bounding box center [683, 405] width 35 height 20
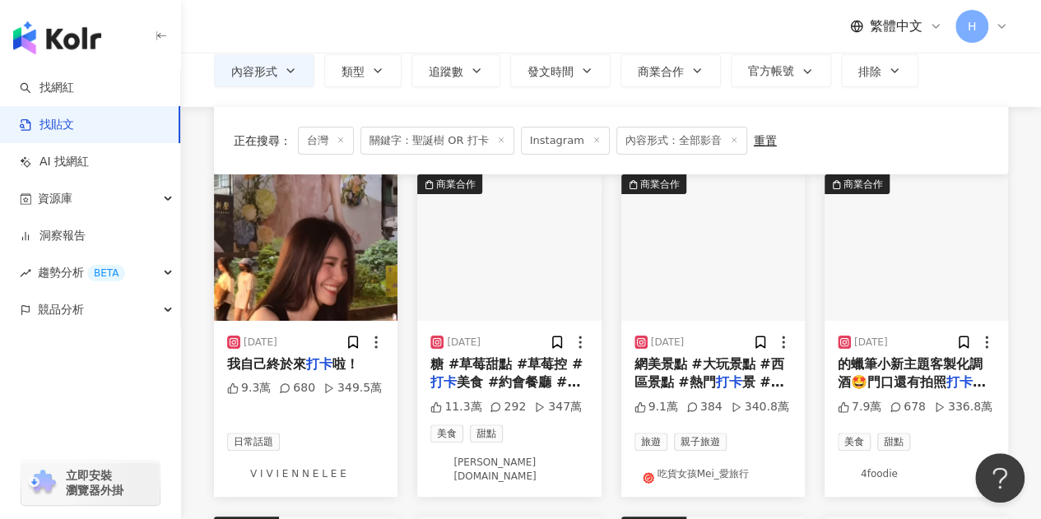
scroll to position [33, 0]
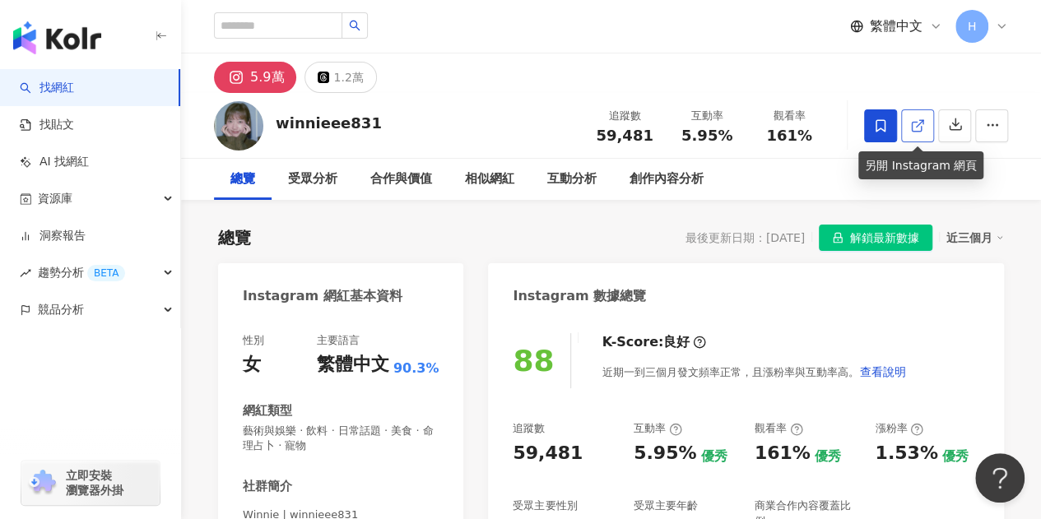
click at [925, 119] on link at bounding box center [917, 125] width 33 height 33
